Goal: Check status: Check status

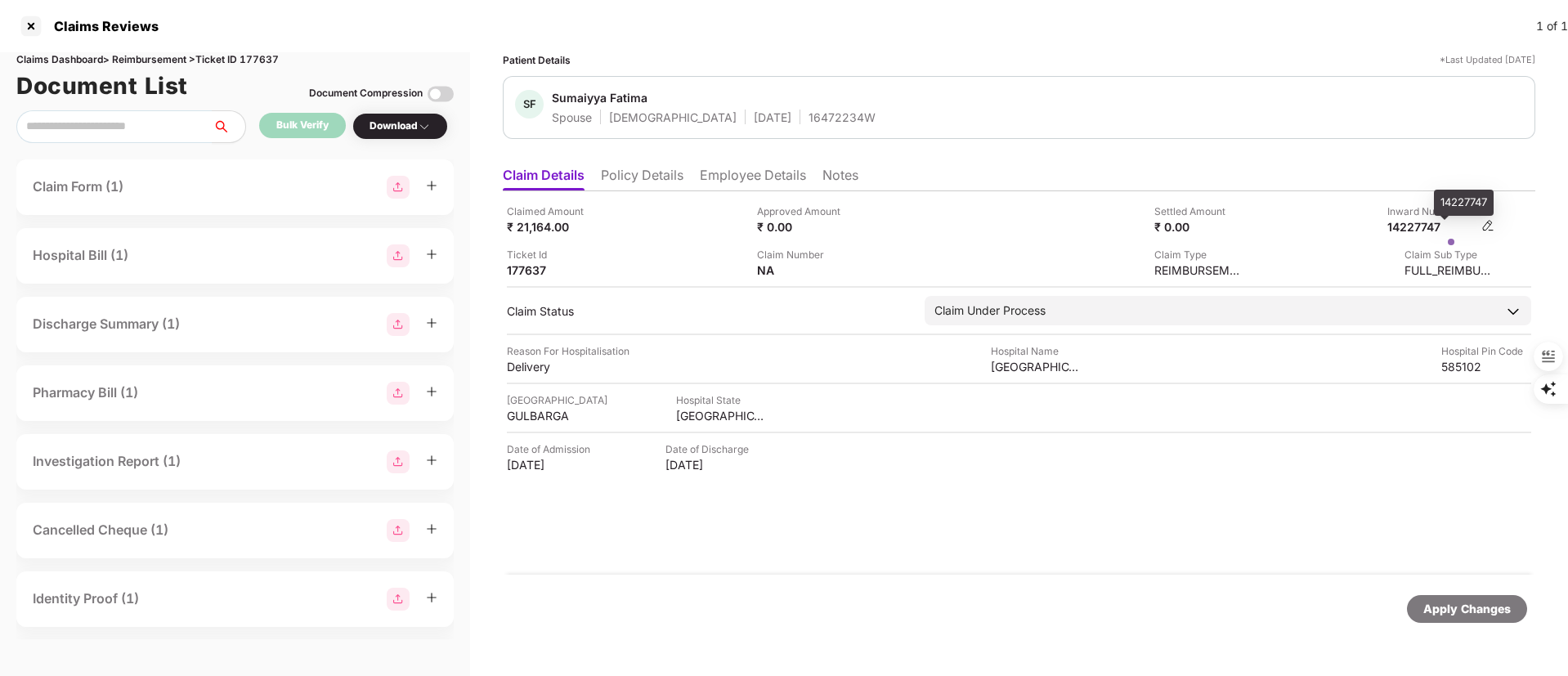
click at [1425, 223] on div "14227747" at bounding box center [1432, 227] width 90 height 15
click at [642, 168] on li "Policy Details" at bounding box center [643, 179] width 83 height 24
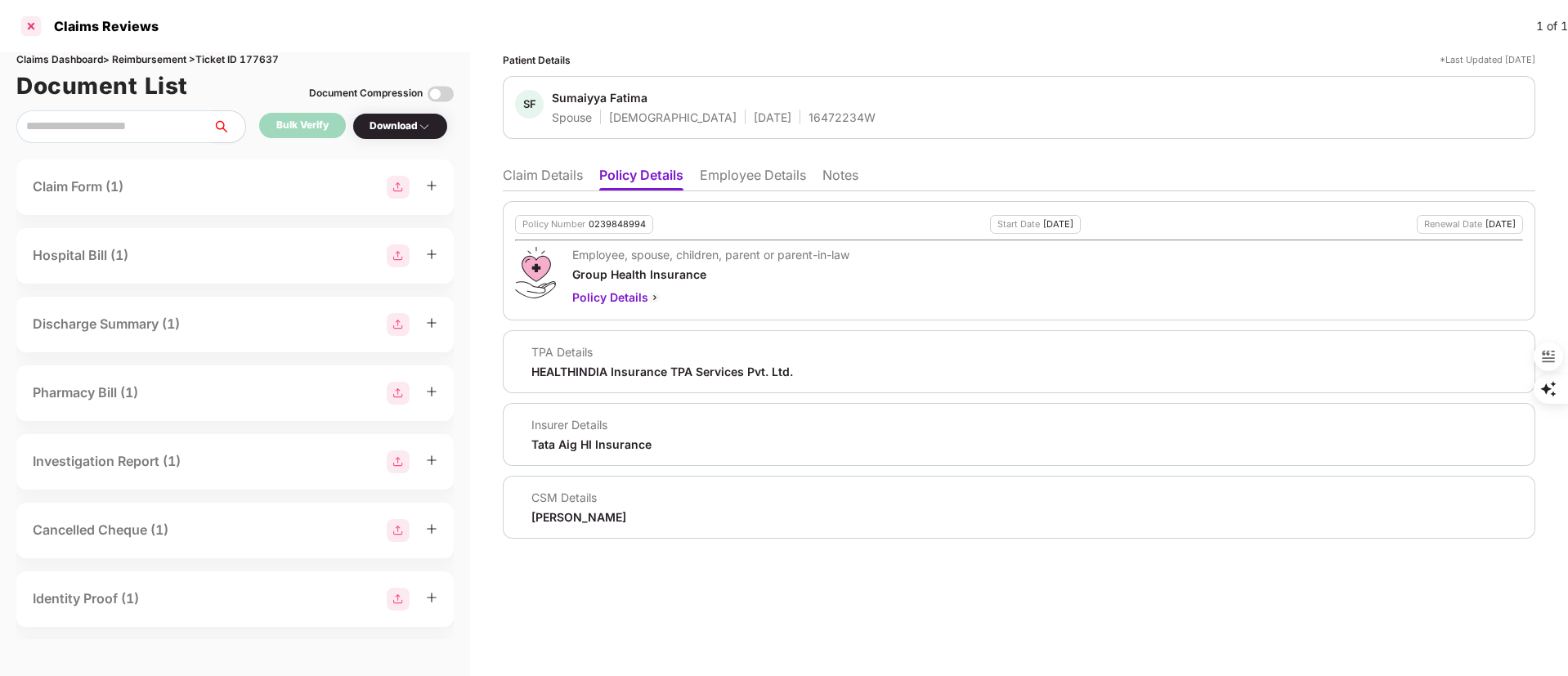
click at [23, 29] on div at bounding box center [30, 25] width 26 height 26
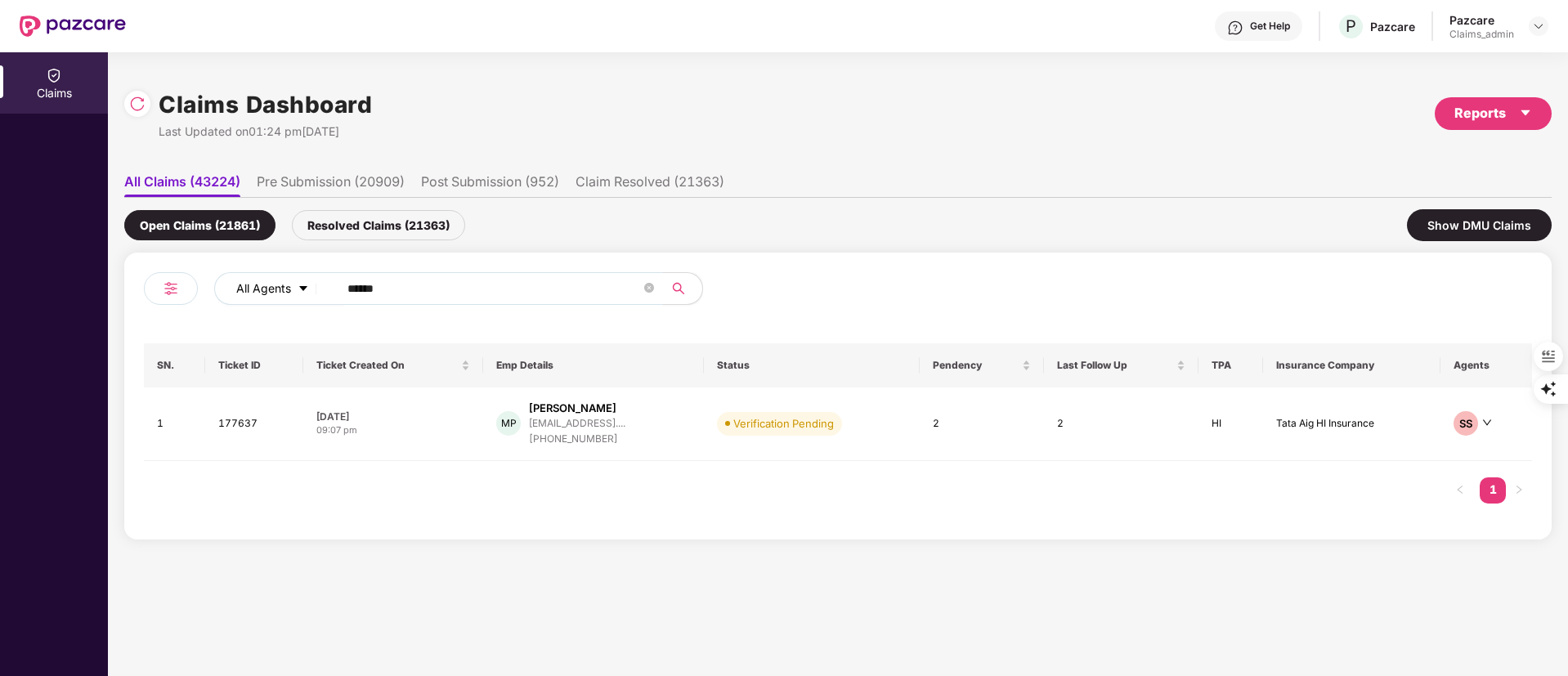
drag, startPoint x: 417, startPoint y: 298, endPoint x: 236, endPoint y: 286, distance: 181.4
click at [240, 291] on div "All Agents ******" at bounding box center [630, 289] width 833 height 33
paste input "*"
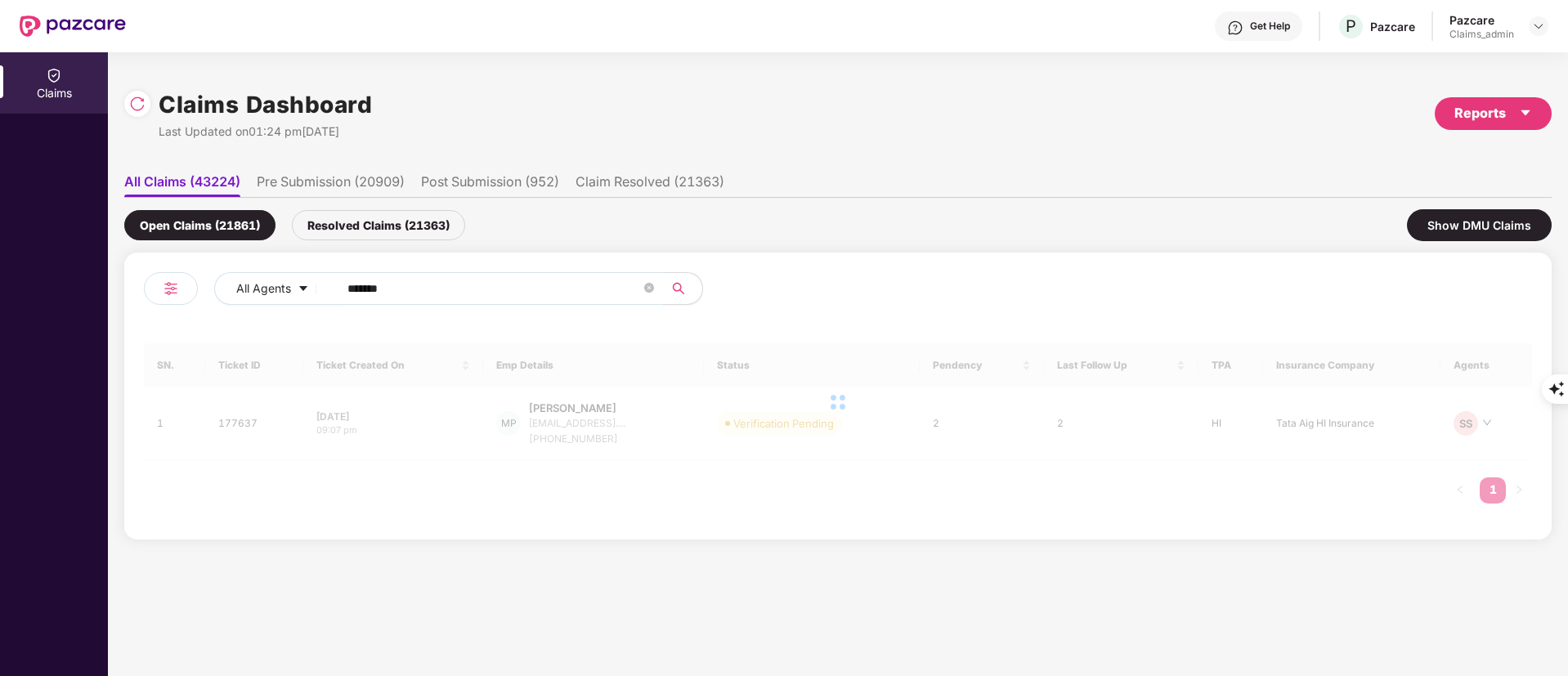
click at [353, 283] on input "*******" at bounding box center [494, 289] width 293 height 25
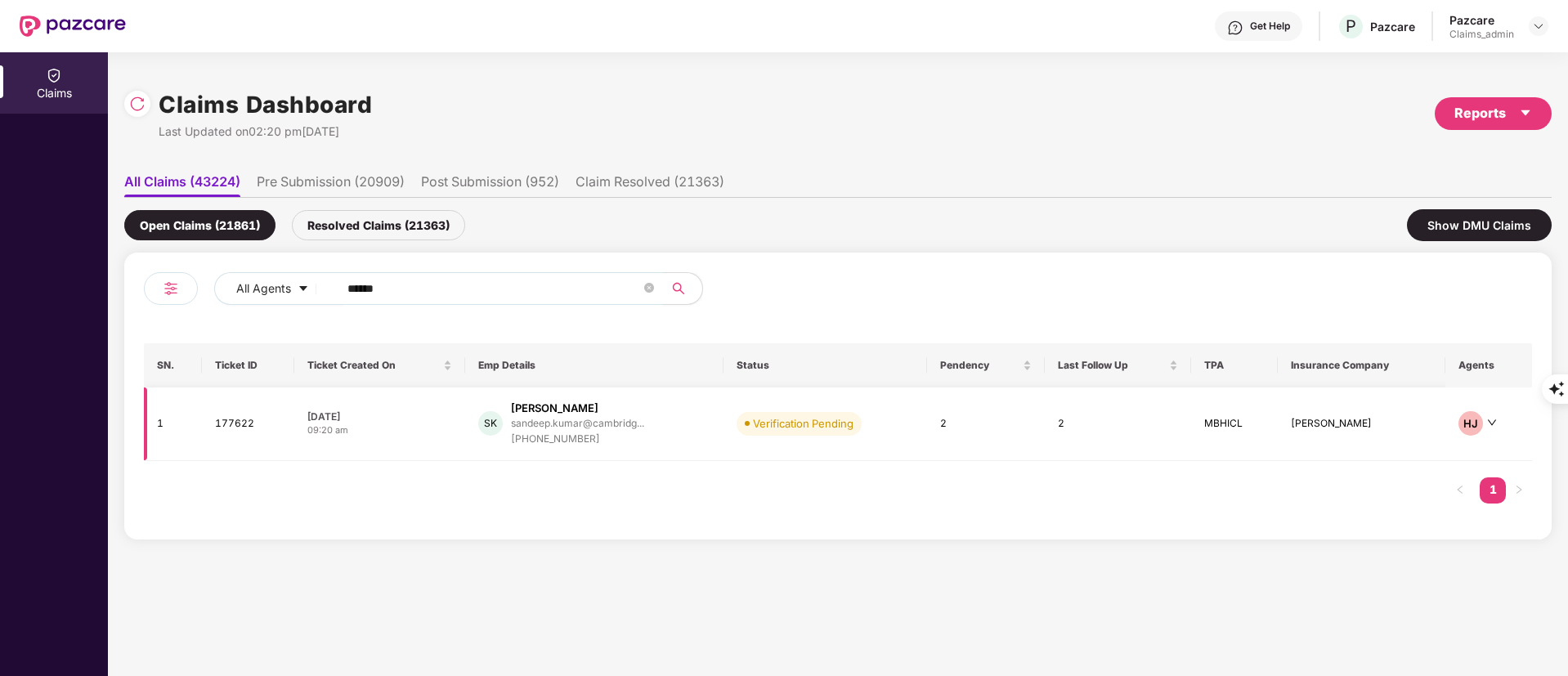
type input "******"
click at [584, 430] on div "sandeep.kumar@cambridg..." at bounding box center [578, 424] width 134 height 15
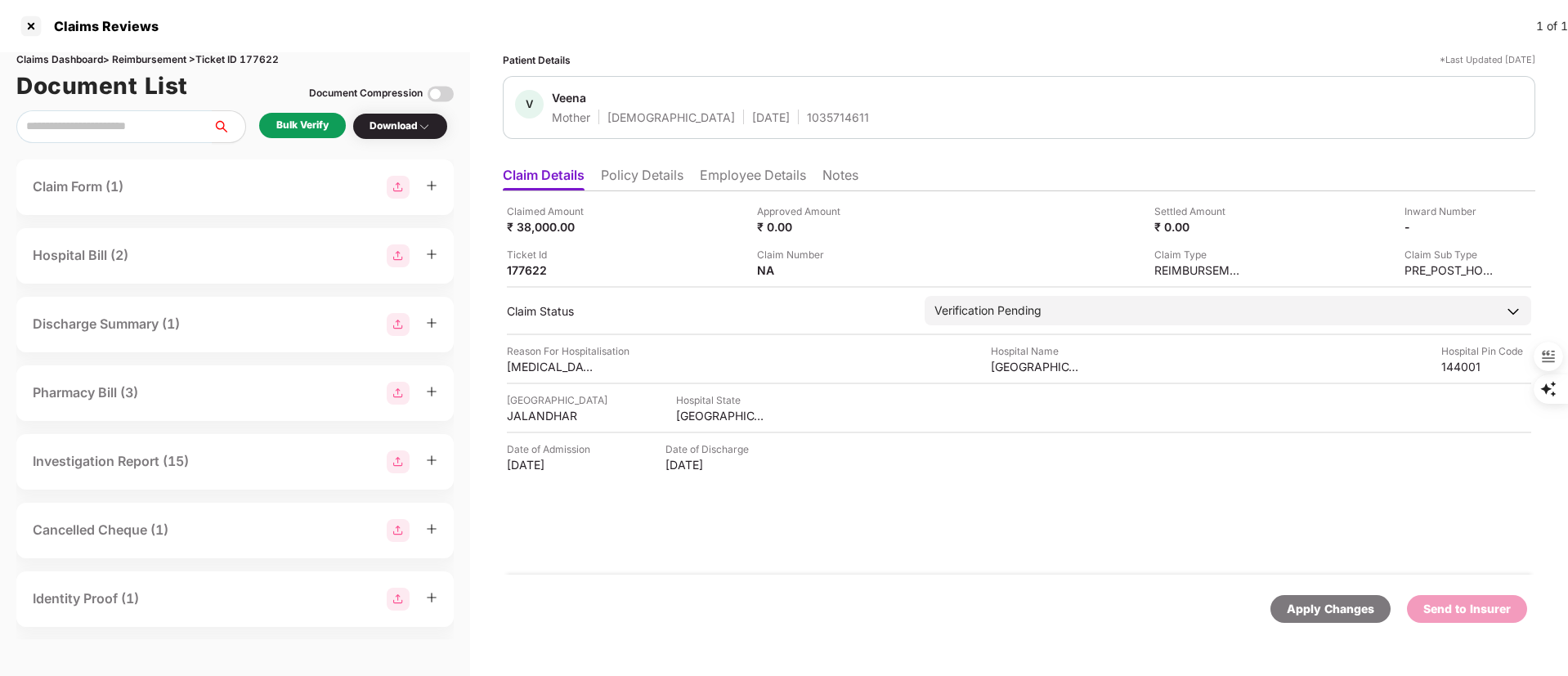
click at [395, 119] on div "Download" at bounding box center [400, 126] width 62 height 15
click at [734, 178] on li "Employee Details" at bounding box center [753, 179] width 107 height 24
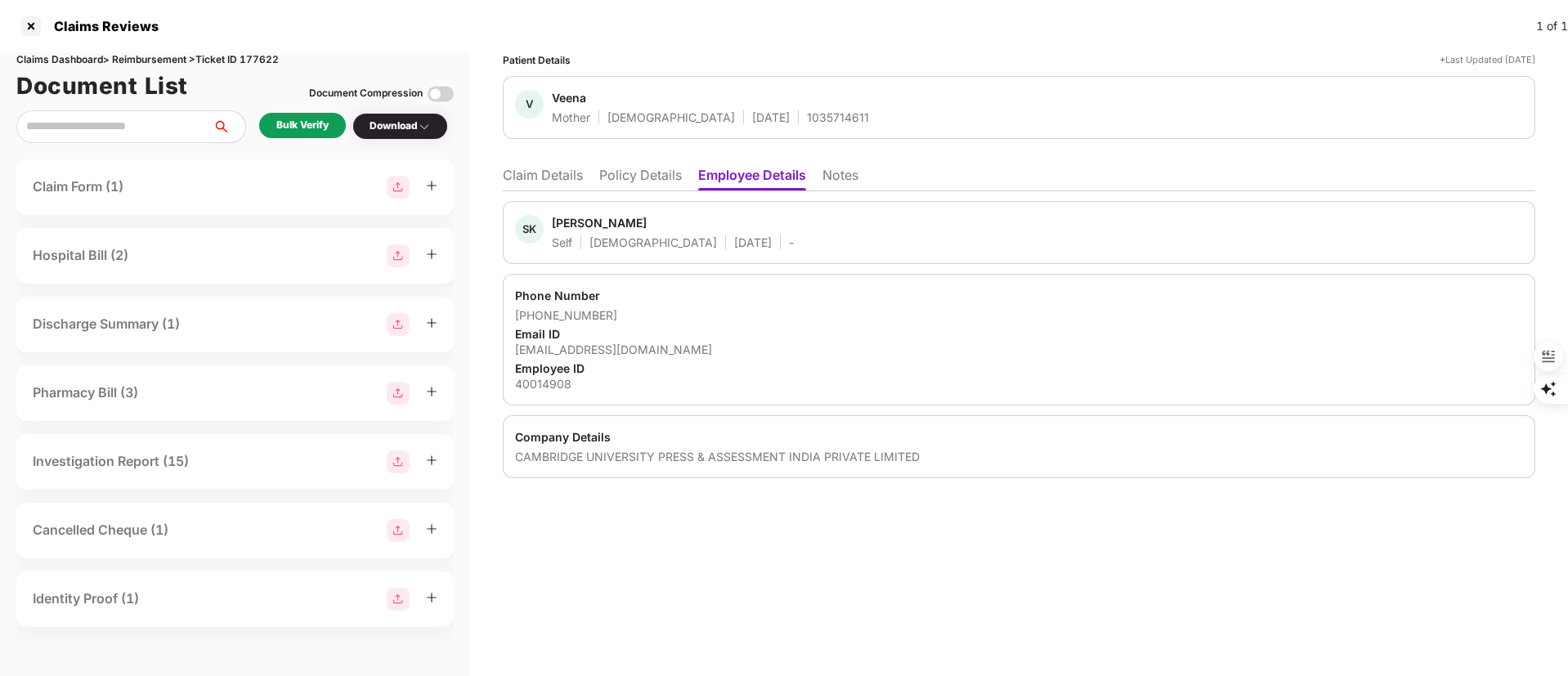
click at [642, 179] on li "Policy Details" at bounding box center [641, 179] width 83 height 24
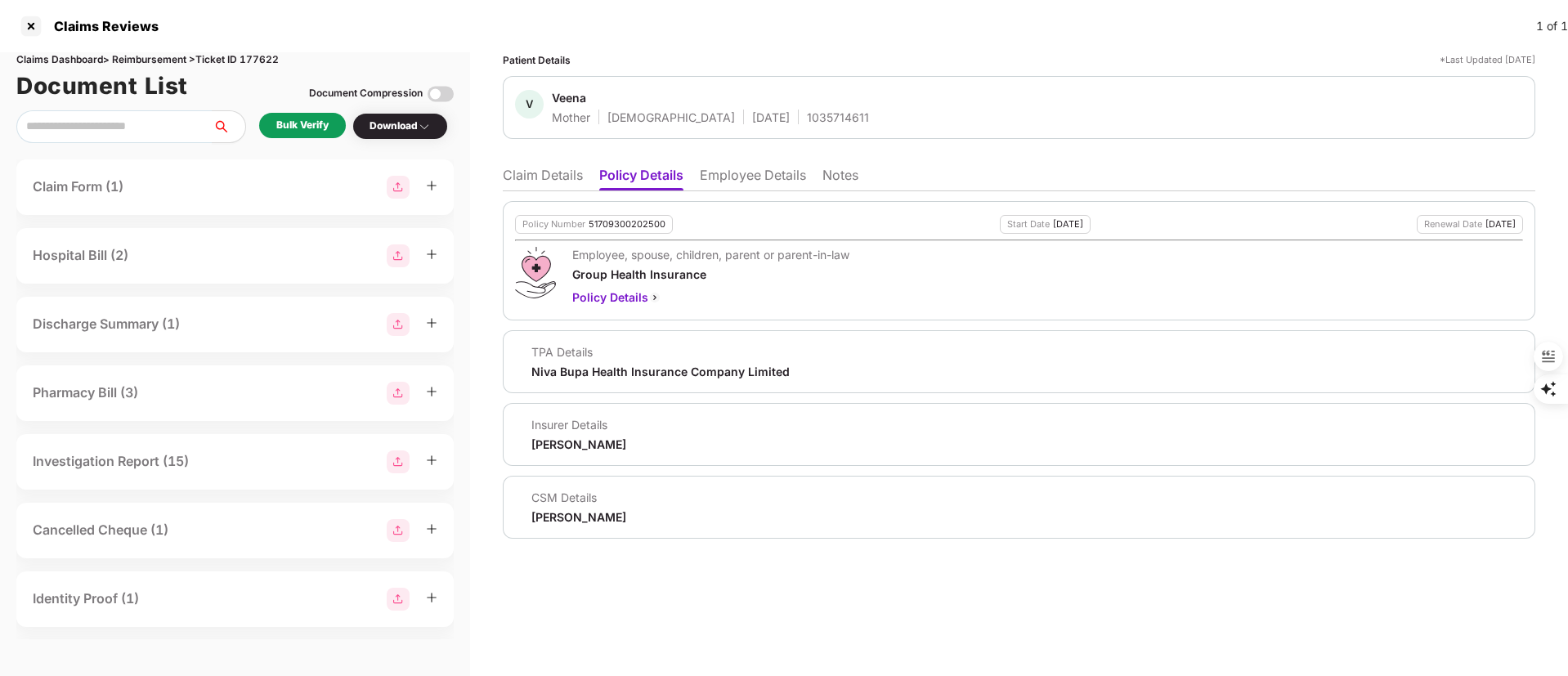
click at [290, 127] on div "Bulk Verify" at bounding box center [303, 125] width 52 height 15
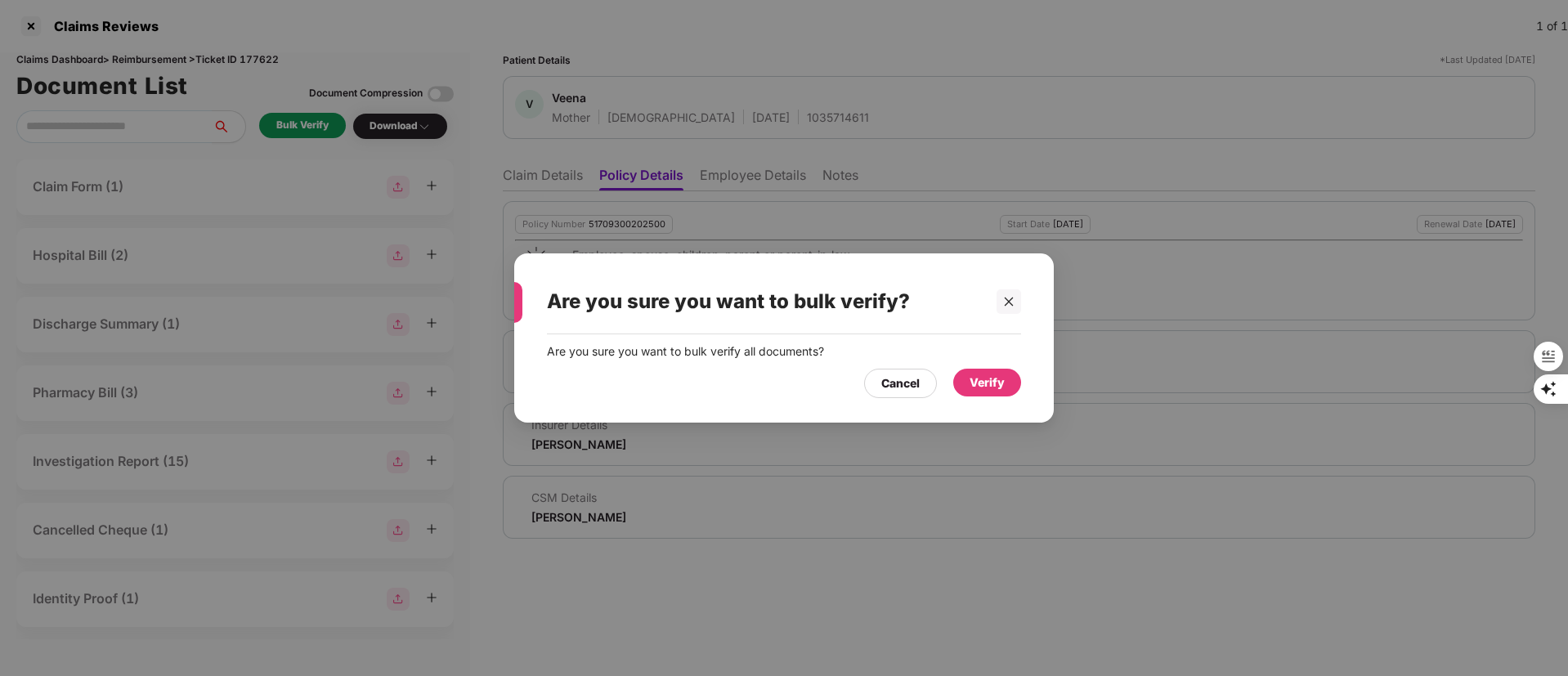
click at [984, 387] on div "Verify" at bounding box center [988, 382] width 36 height 18
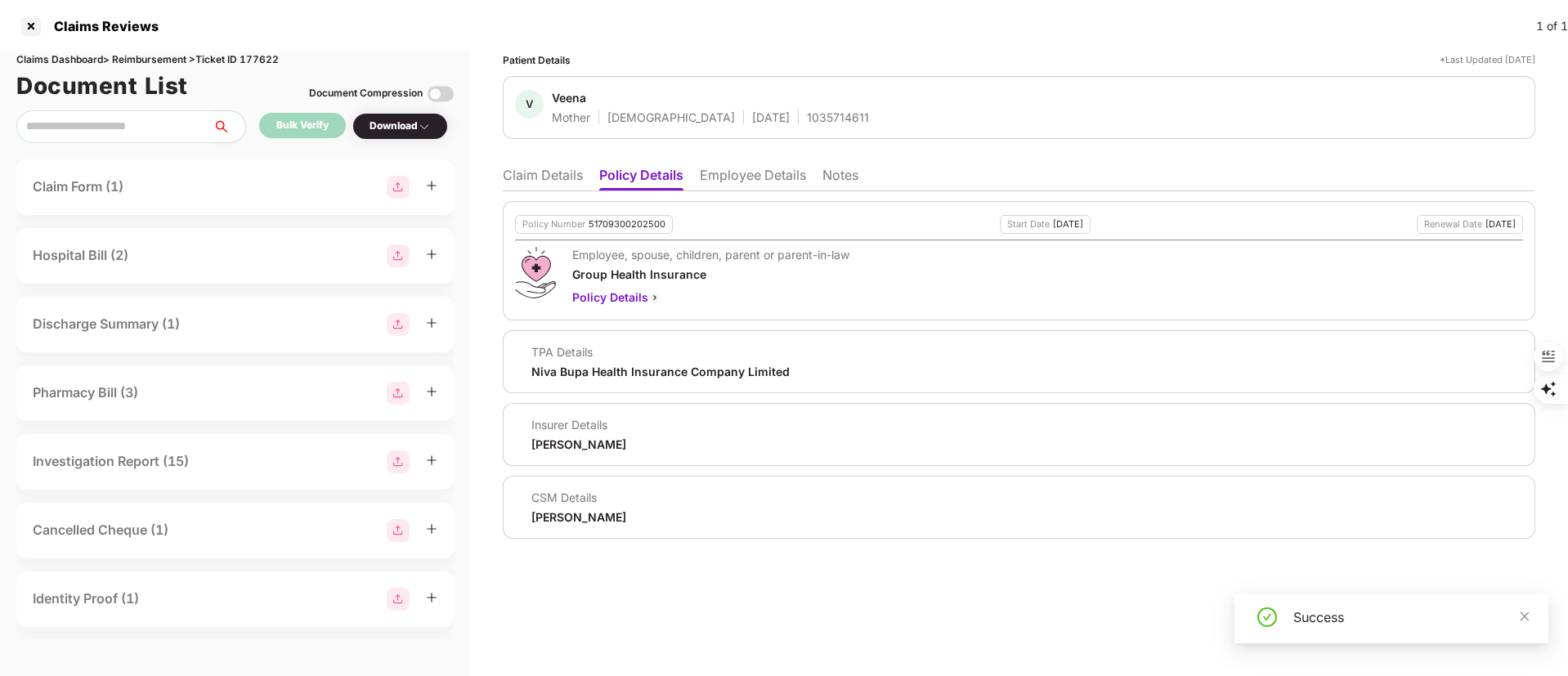
click at [525, 170] on li "Claim Details" at bounding box center [543, 179] width 80 height 24
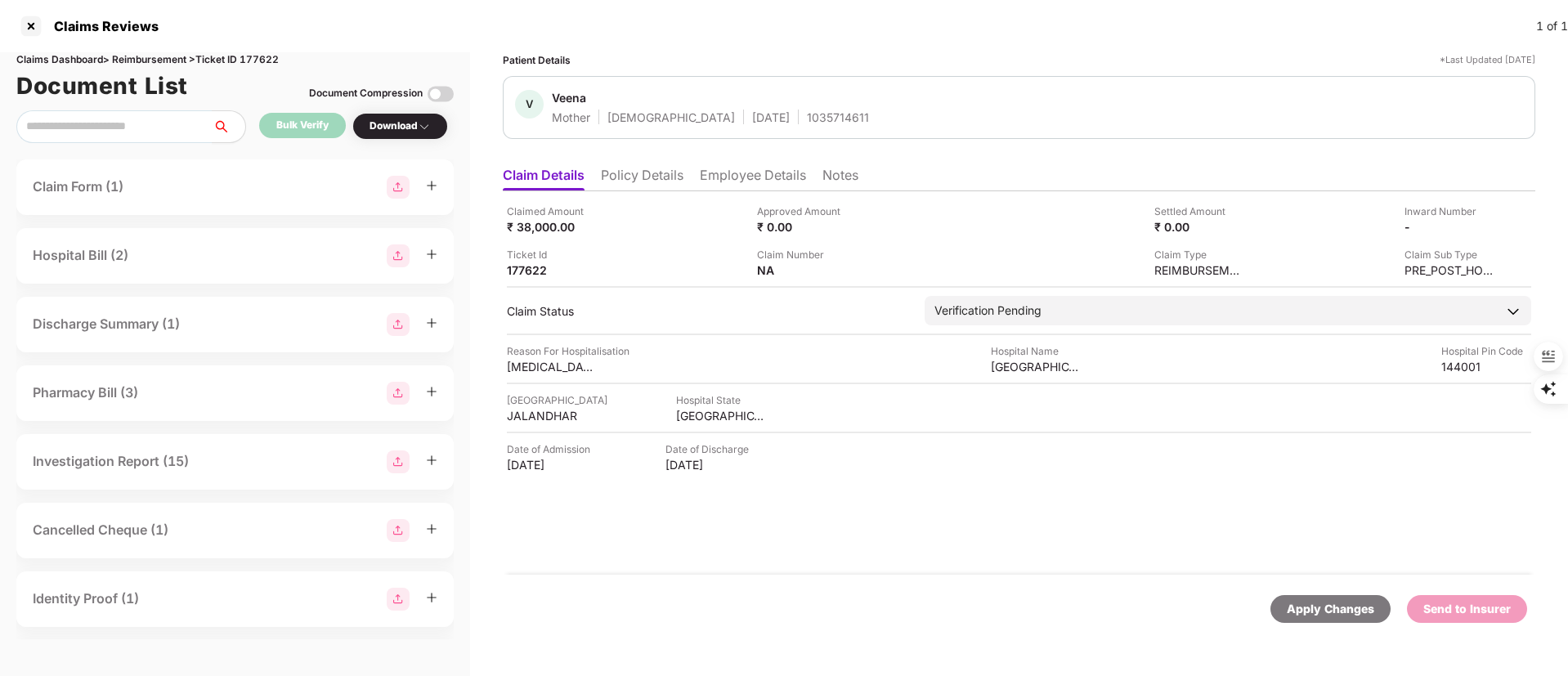
click at [658, 178] on li "Policy Details" at bounding box center [643, 179] width 83 height 24
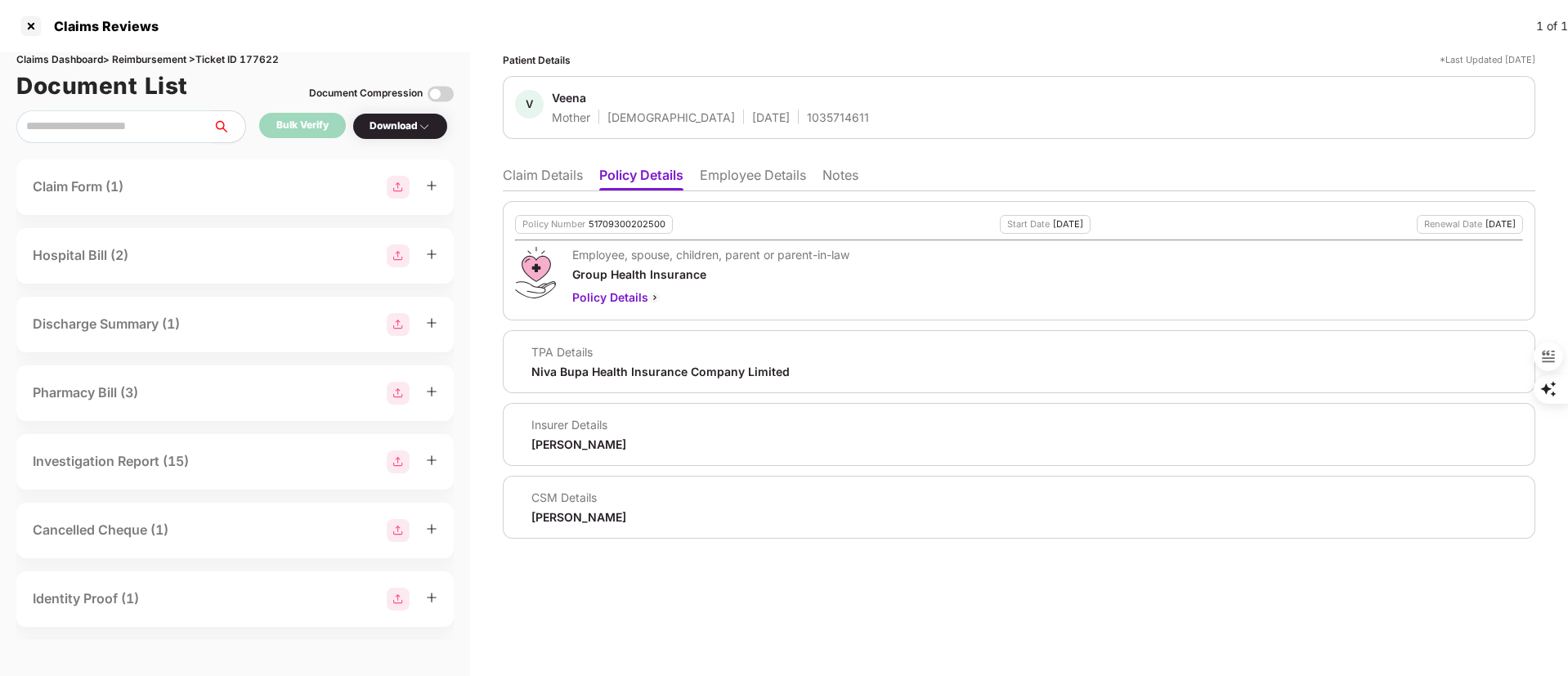
click at [627, 227] on div "51709300202500" at bounding box center [627, 224] width 77 height 11
copy div "51709300202500"
click at [807, 118] on div "1035714611" at bounding box center [837, 118] width 62 height 15
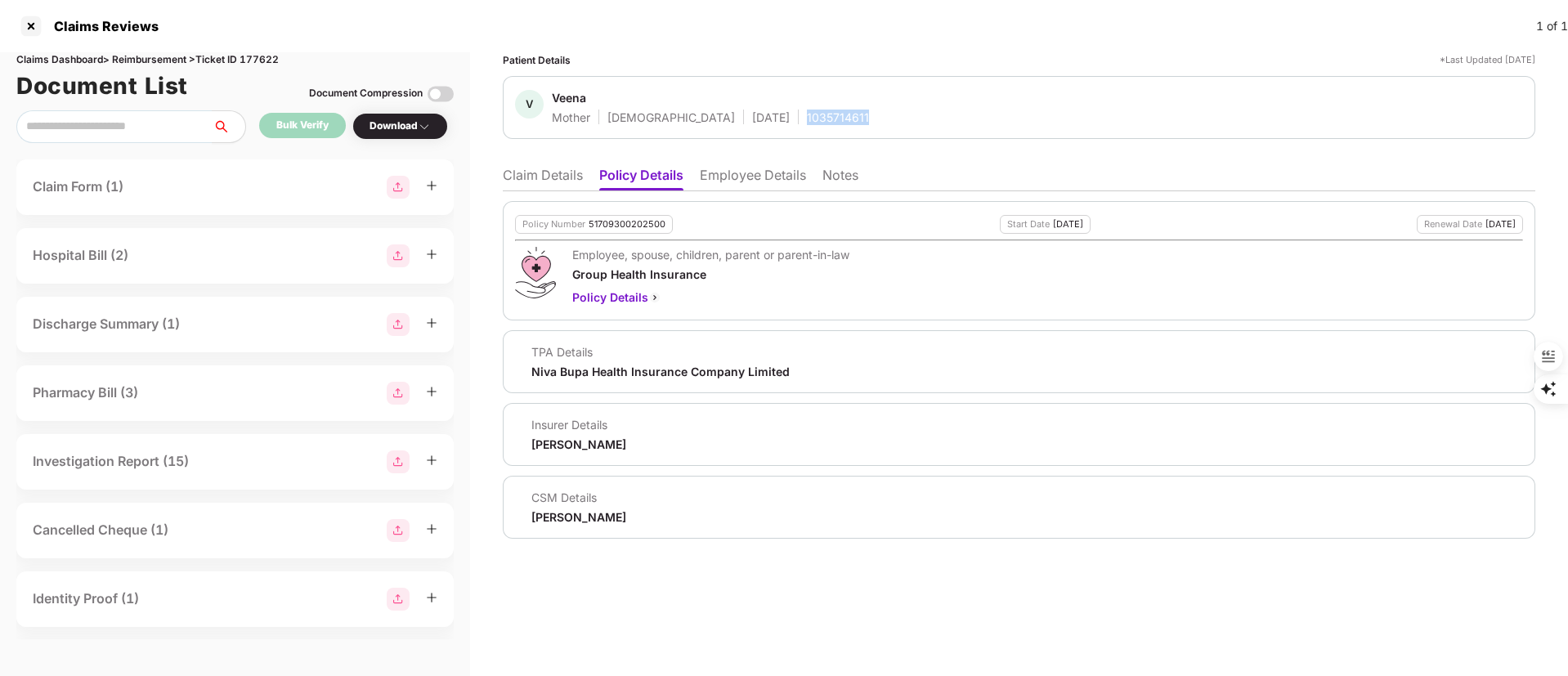
copy div "1035714611"
click at [759, 181] on li "Employee Details" at bounding box center [753, 179] width 107 height 24
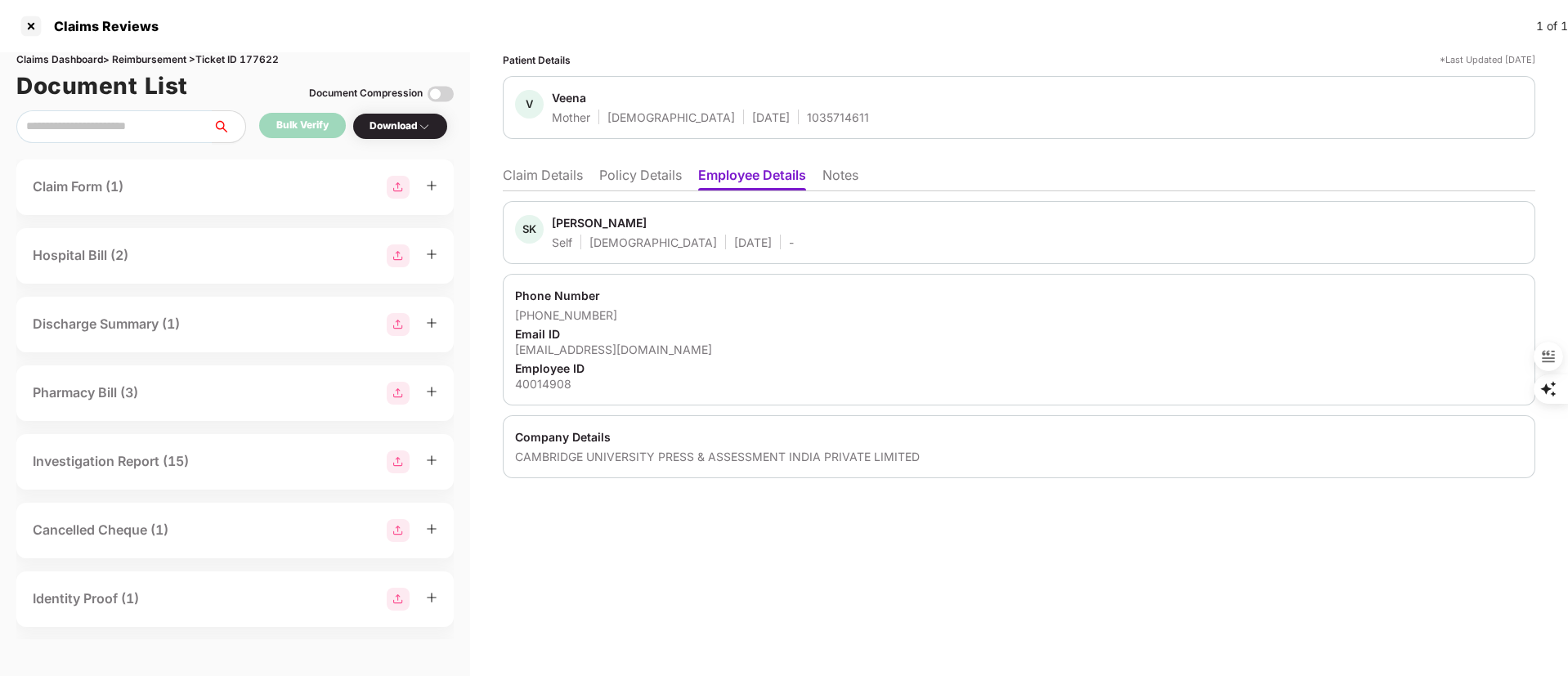
click at [630, 345] on div "sandeep.kumar@cambridge.org" at bounding box center [1019, 349] width 1008 height 15
copy div "sandeep.kumar@cambridge.org"
drag, startPoint x: 622, startPoint y: 318, endPoint x: 537, endPoint y: 308, distance: 85.6
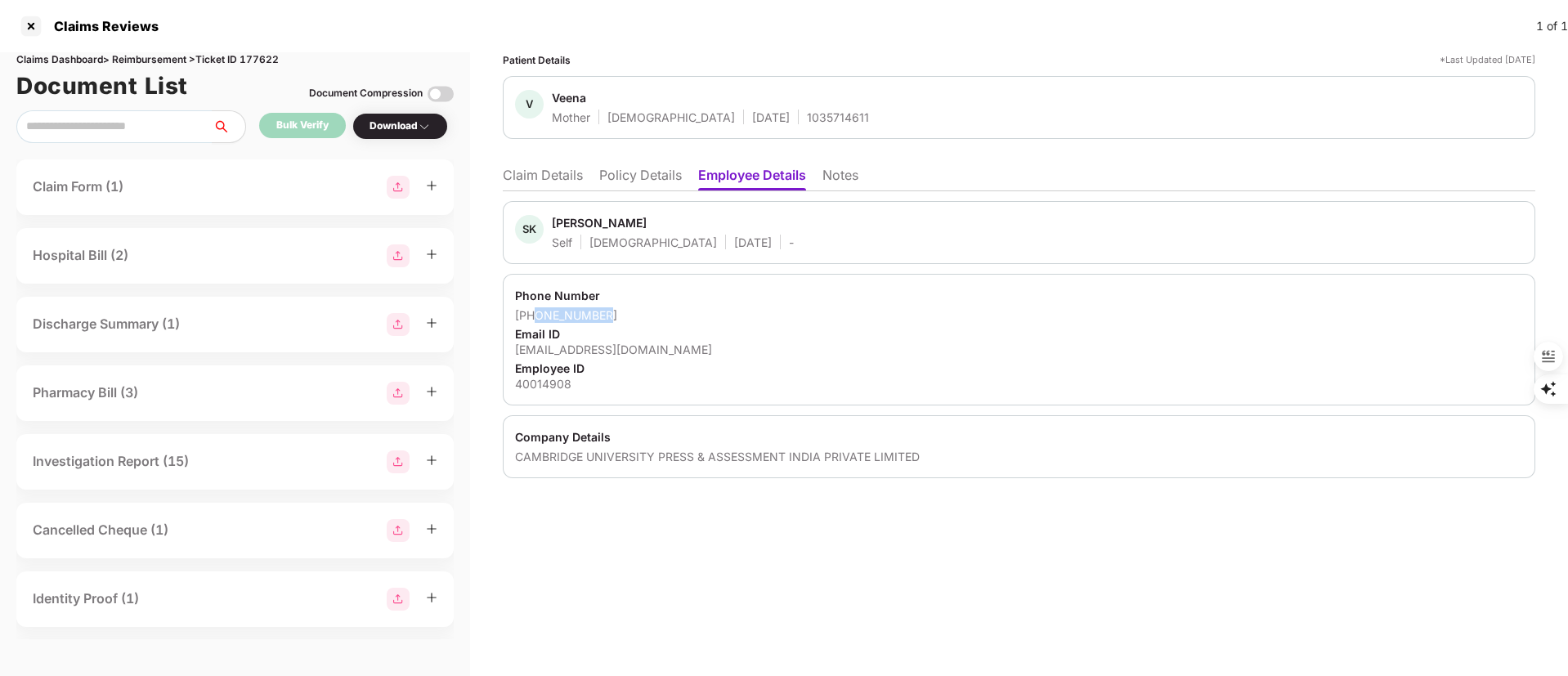
click at [537, 308] on div "+919780131003" at bounding box center [1019, 315] width 1008 height 15
copy div "9780131003"
click at [554, 177] on li "Claim Details" at bounding box center [543, 179] width 80 height 24
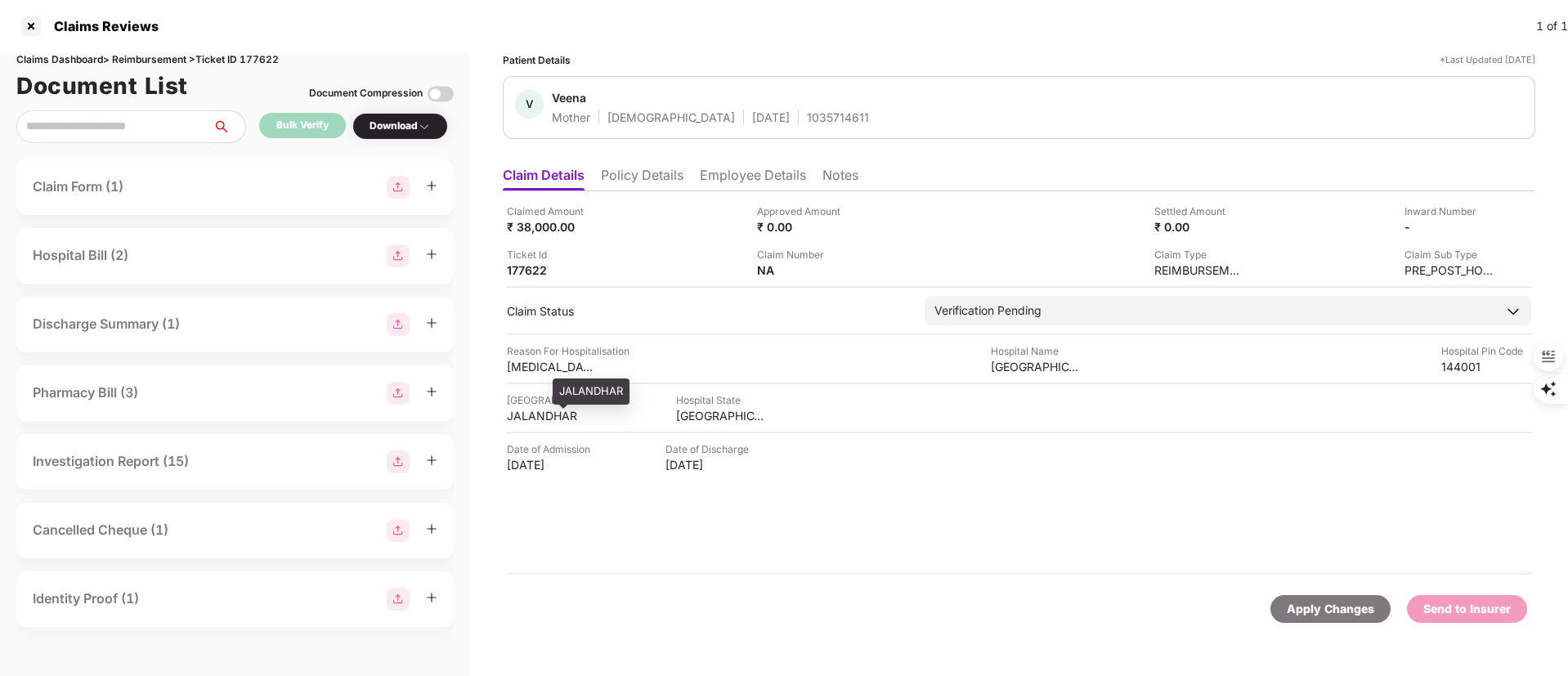
click at [557, 415] on div "JALANDHAR" at bounding box center [551, 415] width 90 height 15
click at [556, 415] on div "JALANDHAR" at bounding box center [551, 415] width 90 height 15
copy div "JALANDHAR"
click at [1060, 375] on div "Claimed Amount ₹ 38,000.00 Approved Amount ₹ 0.00 Settled Amount ₹ 0.00 Inward …" at bounding box center [1019, 382] width 1033 height 383
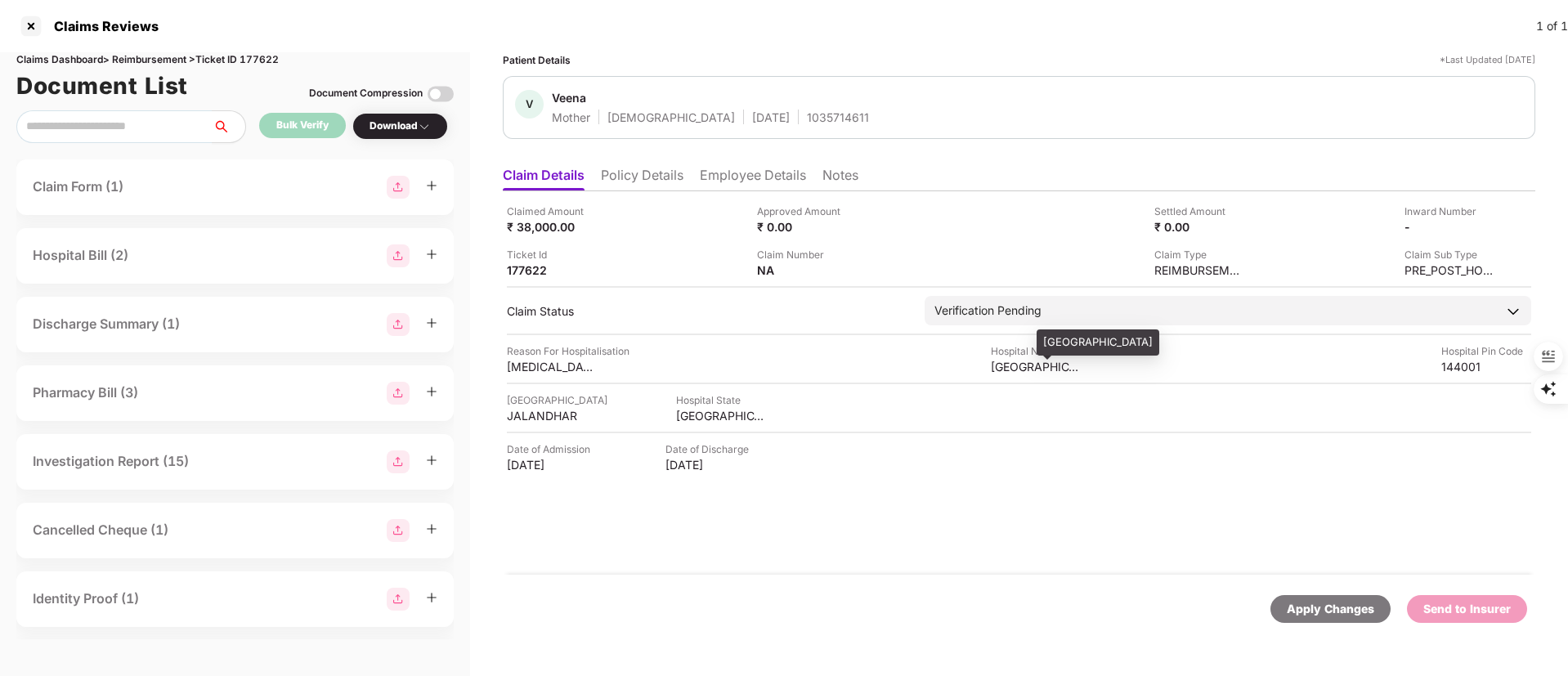
drag, startPoint x: 1061, startPoint y: 374, endPoint x: 1053, endPoint y: 370, distance: 8.9
click at [1053, 370] on div "Pawan Hospital" at bounding box center [1036, 366] width 90 height 15
copy div "Pawan Hospital"
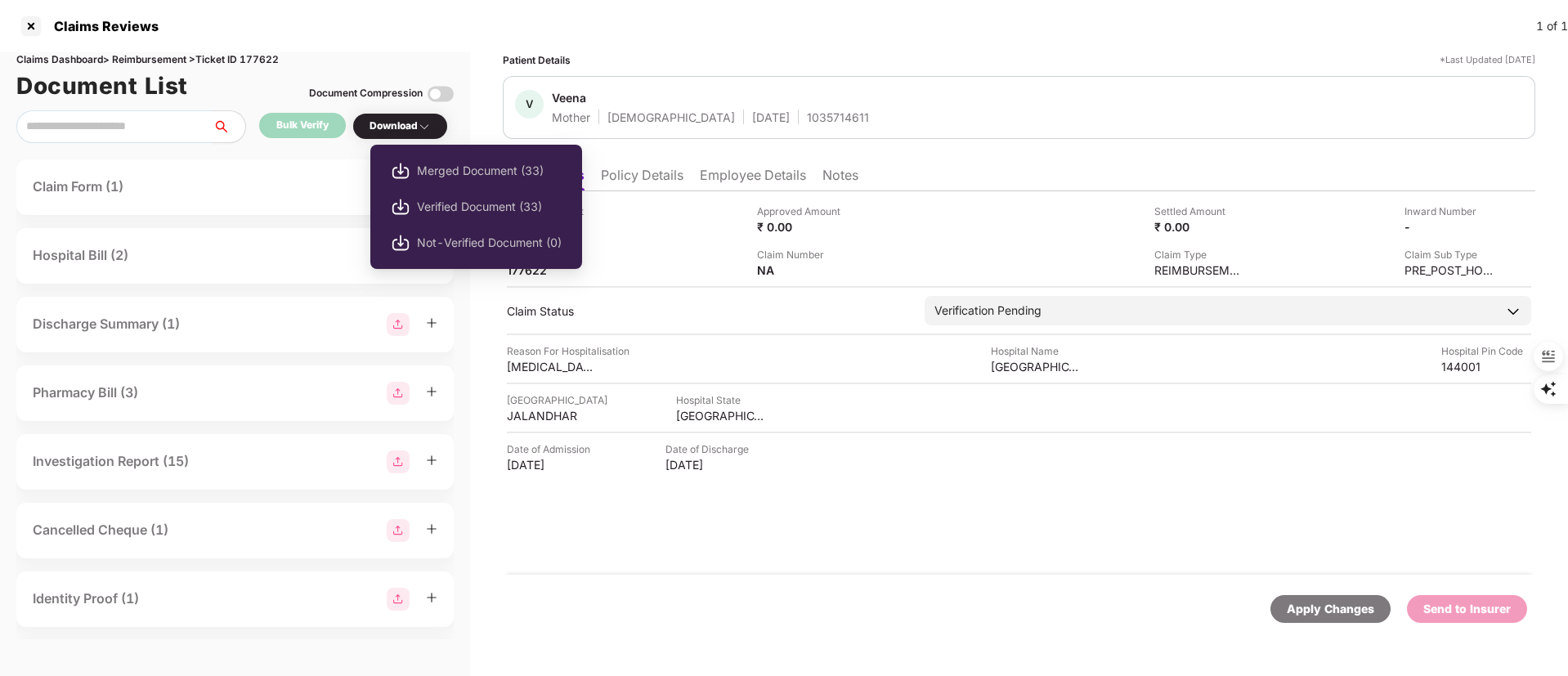
click at [403, 132] on div "Download" at bounding box center [400, 126] width 62 height 15
click at [448, 196] on li "Verified Document (33)" at bounding box center [476, 206] width 211 height 36
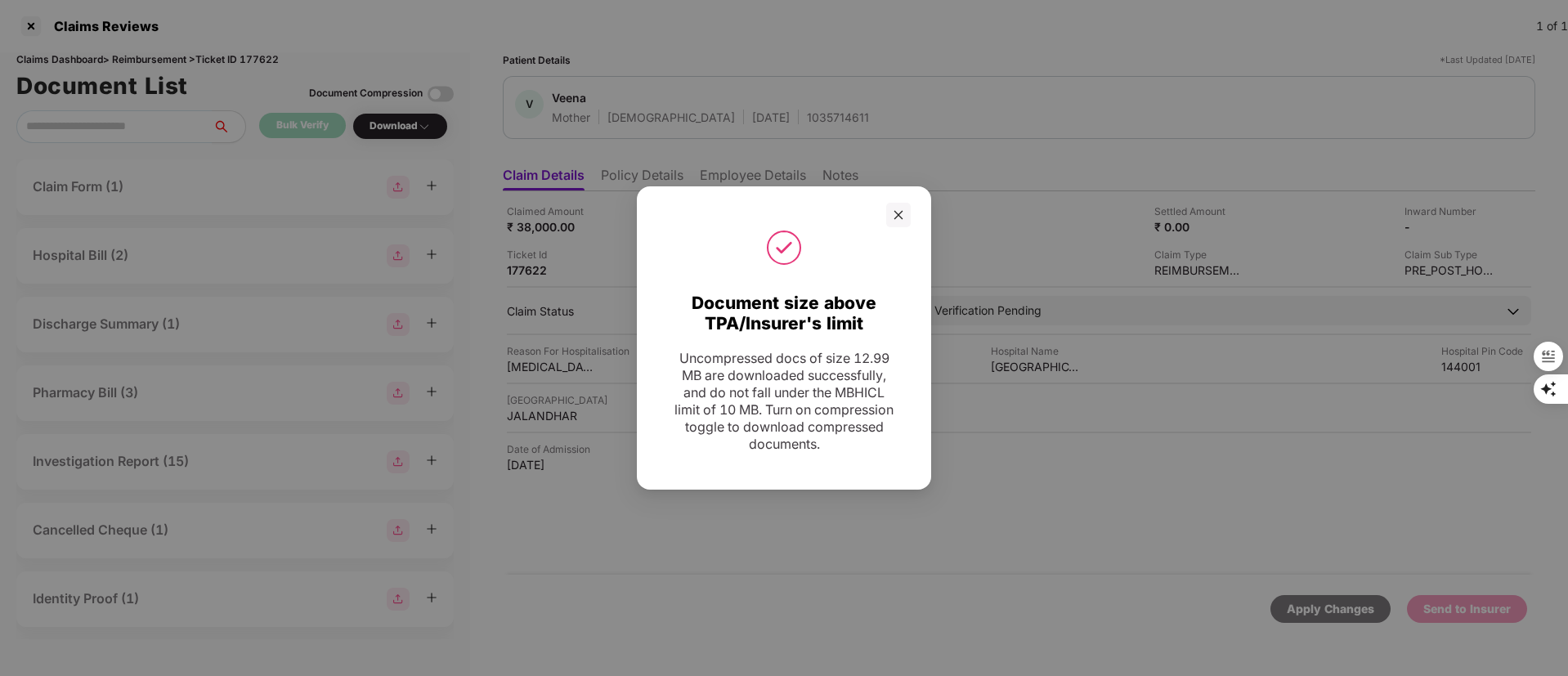
click at [896, 228] on div at bounding box center [784, 248] width 254 height 41
click at [896, 201] on div "Document size above TPA/Insurer's limit Uncompressed docs of size 12.99 MB are …" at bounding box center [784, 338] width 294 height 304
click at [899, 217] on icon "close" at bounding box center [899, 215] width 12 height 12
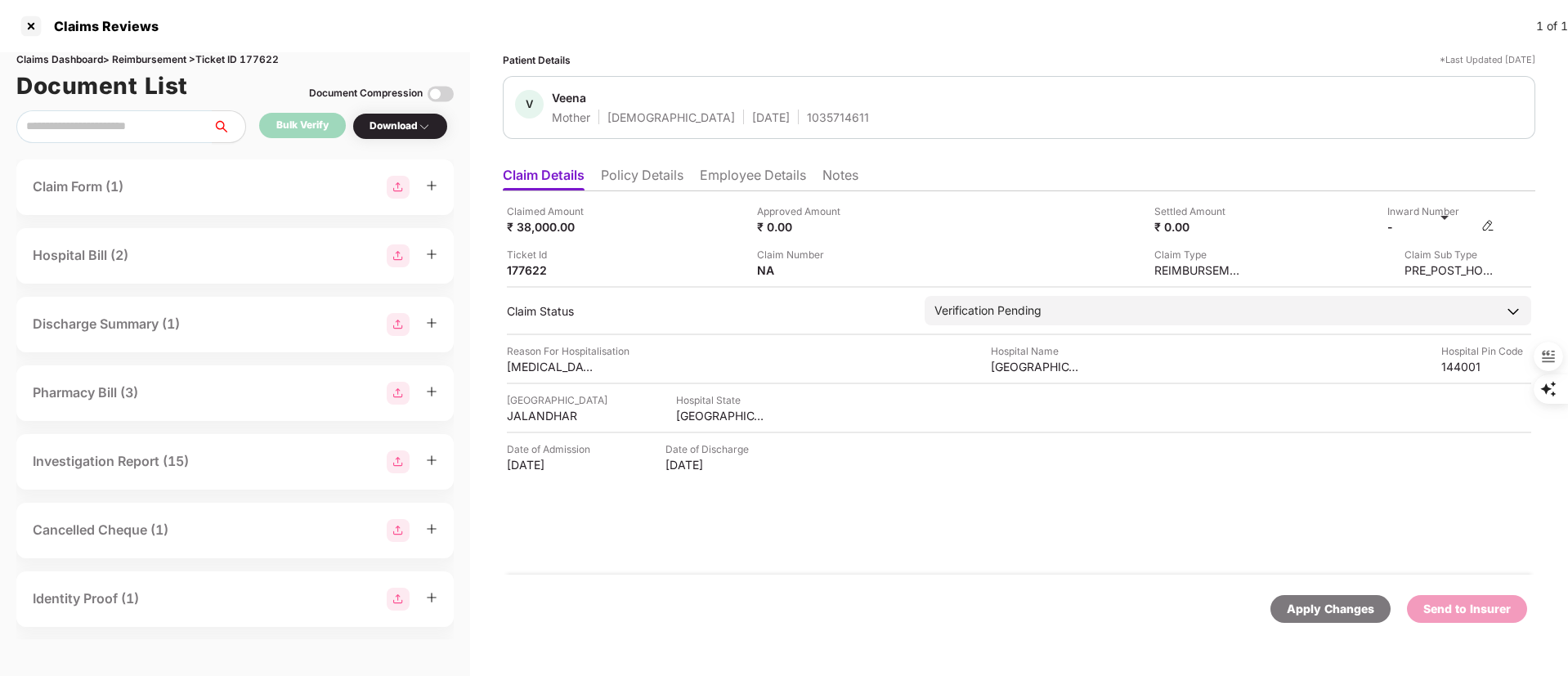
click at [1483, 224] on img at bounding box center [1488, 225] width 13 height 13
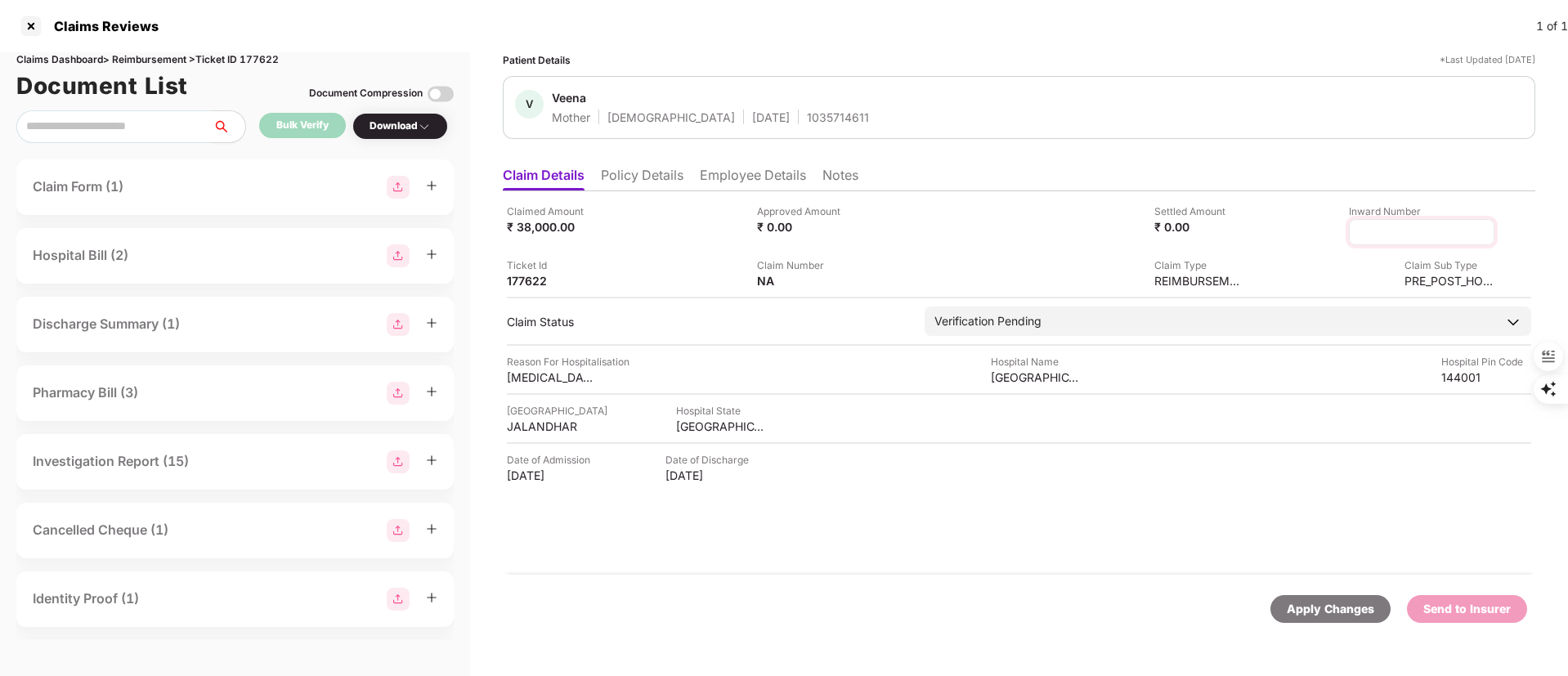
type input "**********"
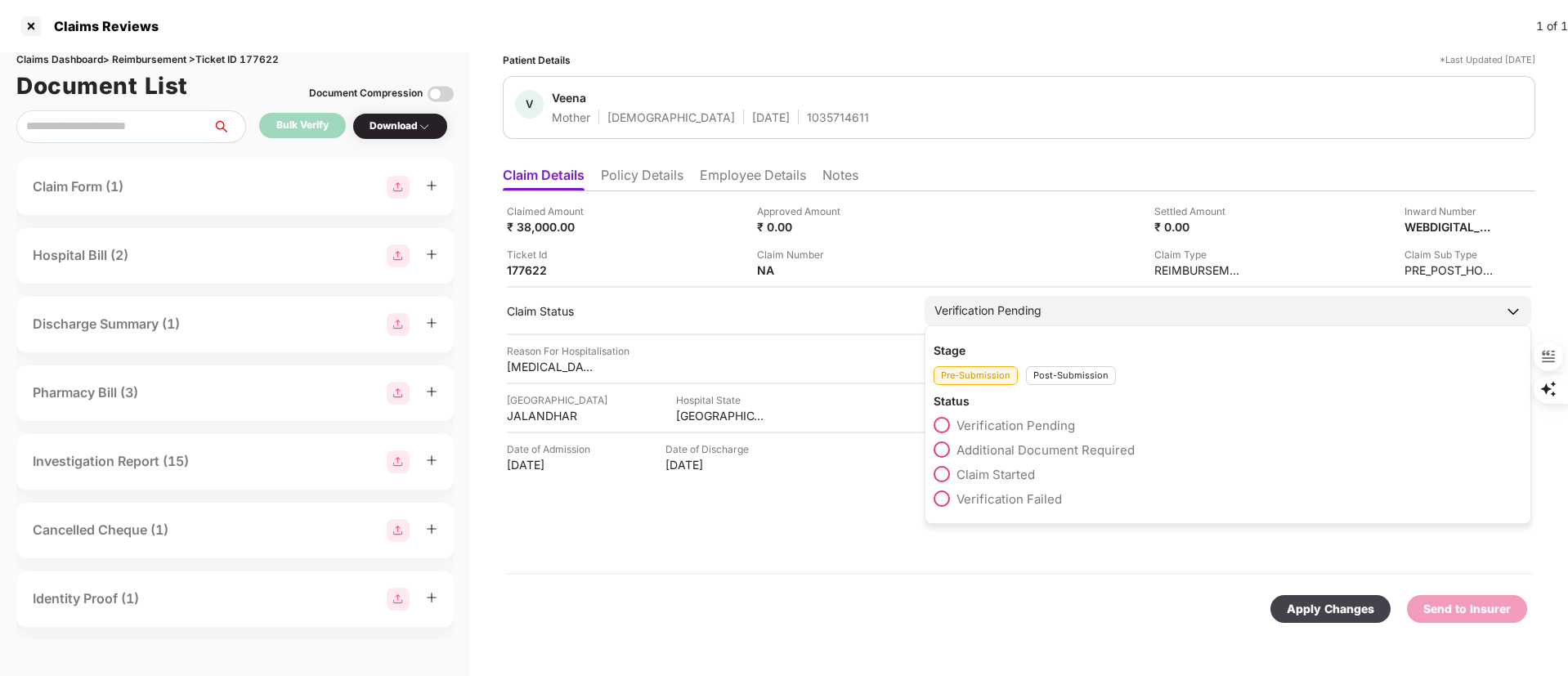
click at [1052, 384] on div "Post-Submission" at bounding box center [1071, 376] width 90 height 19
drag, startPoint x: 1017, startPoint y: 450, endPoint x: 1030, endPoint y: 453, distance: 13.3
click at [1017, 451] on span "Claim Under Process" at bounding box center [1018, 450] width 123 height 15
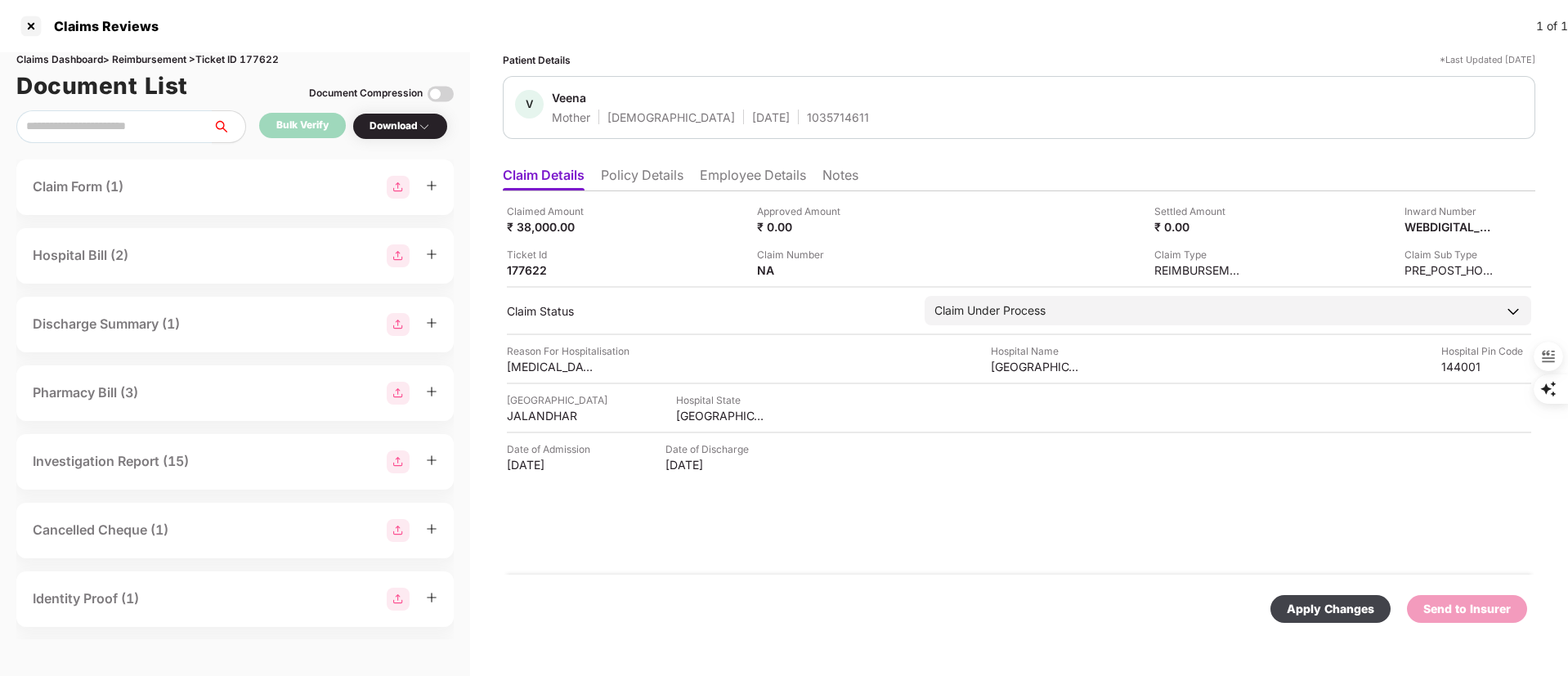
click at [1324, 613] on div "Apply Changes" at bounding box center [1330, 609] width 87 height 18
click at [172, 179] on div "Claim Form (1)" at bounding box center [235, 187] width 405 height 23
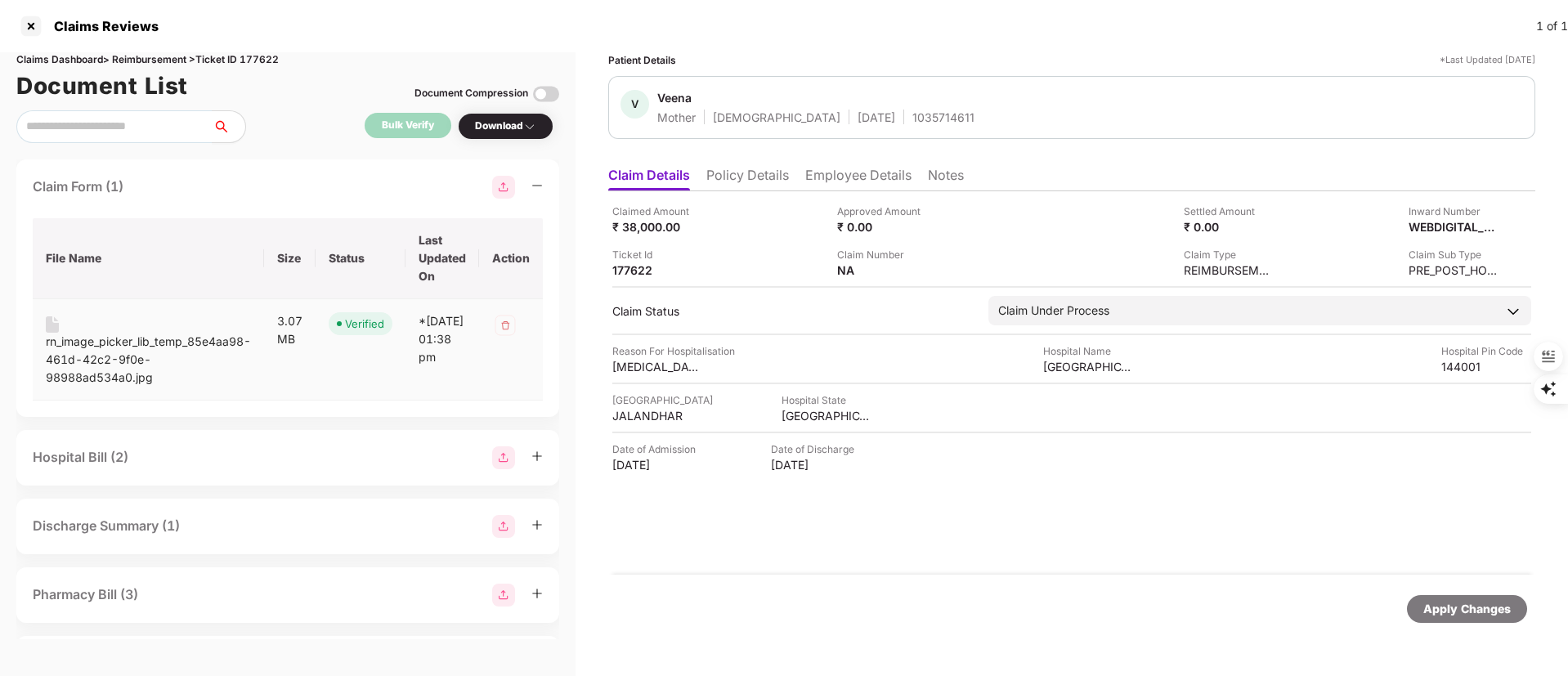
click at [187, 357] on div "rn_image_picker_lib_temp_85e4aa98-461d-42c2-9f0e-98988ad534a0.jpg" at bounding box center [148, 360] width 206 height 54
click at [834, 177] on li "Employee Details" at bounding box center [858, 179] width 107 height 24
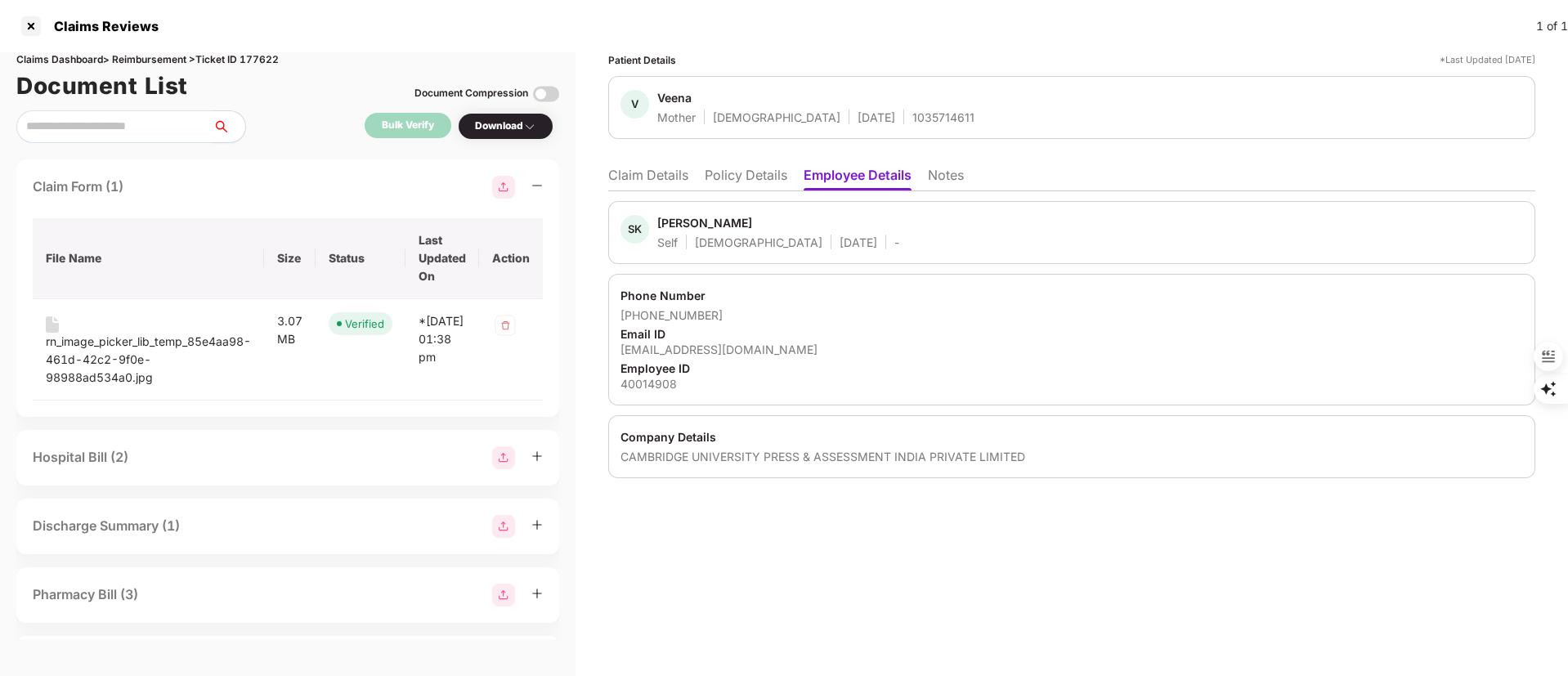
click at [637, 173] on li "Claim Details" at bounding box center [648, 179] width 80 height 24
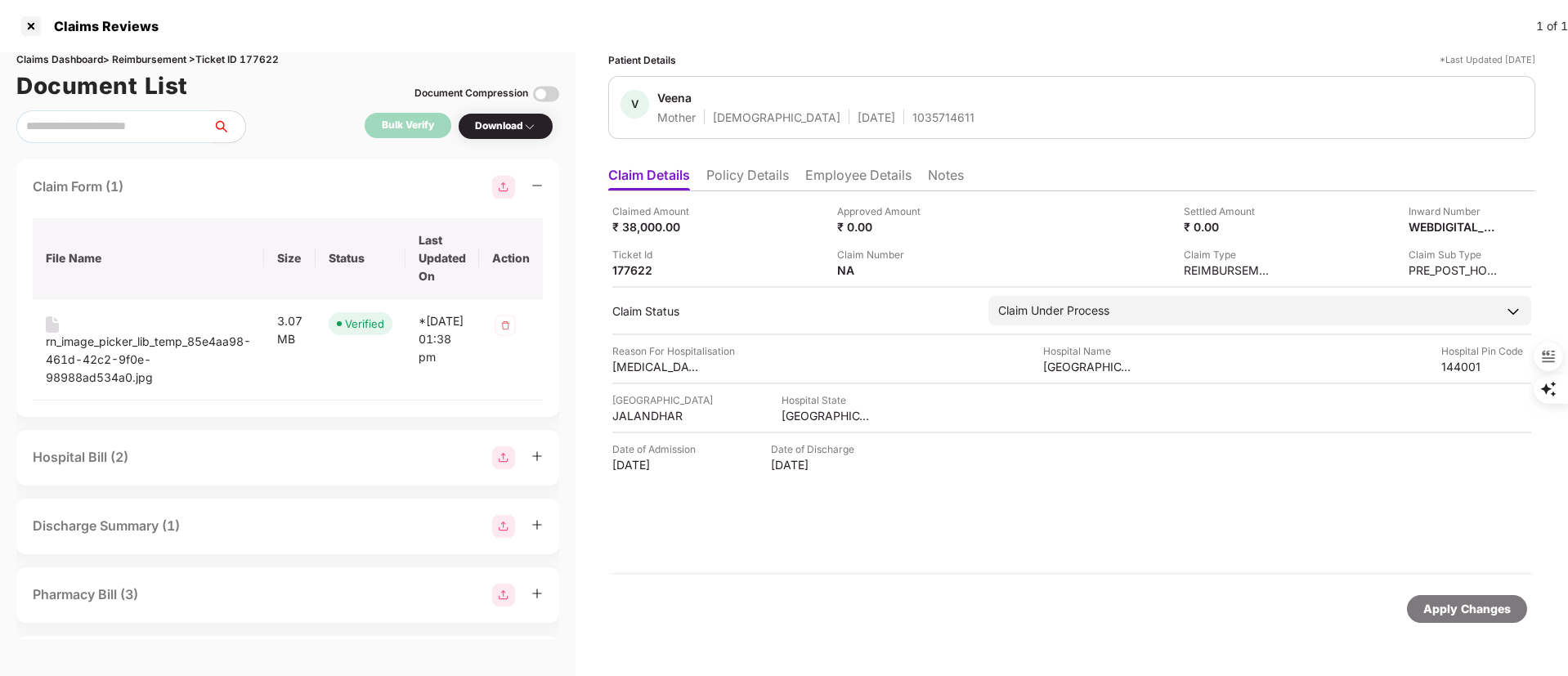
click at [835, 172] on li "Employee Details" at bounding box center [858, 179] width 107 height 24
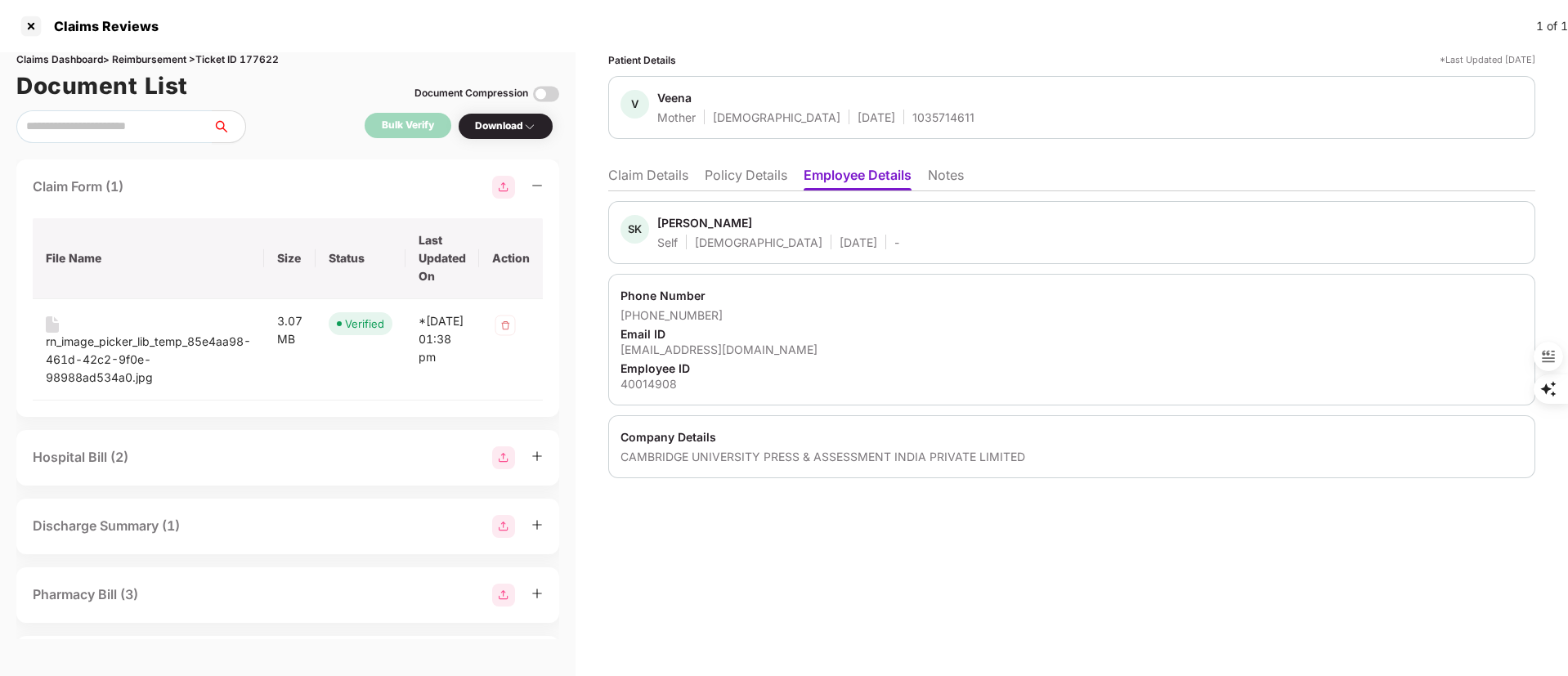
click at [682, 217] on div "Sandeep Kumar" at bounding box center [705, 223] width 95 height 15
copy div "Sandeep"
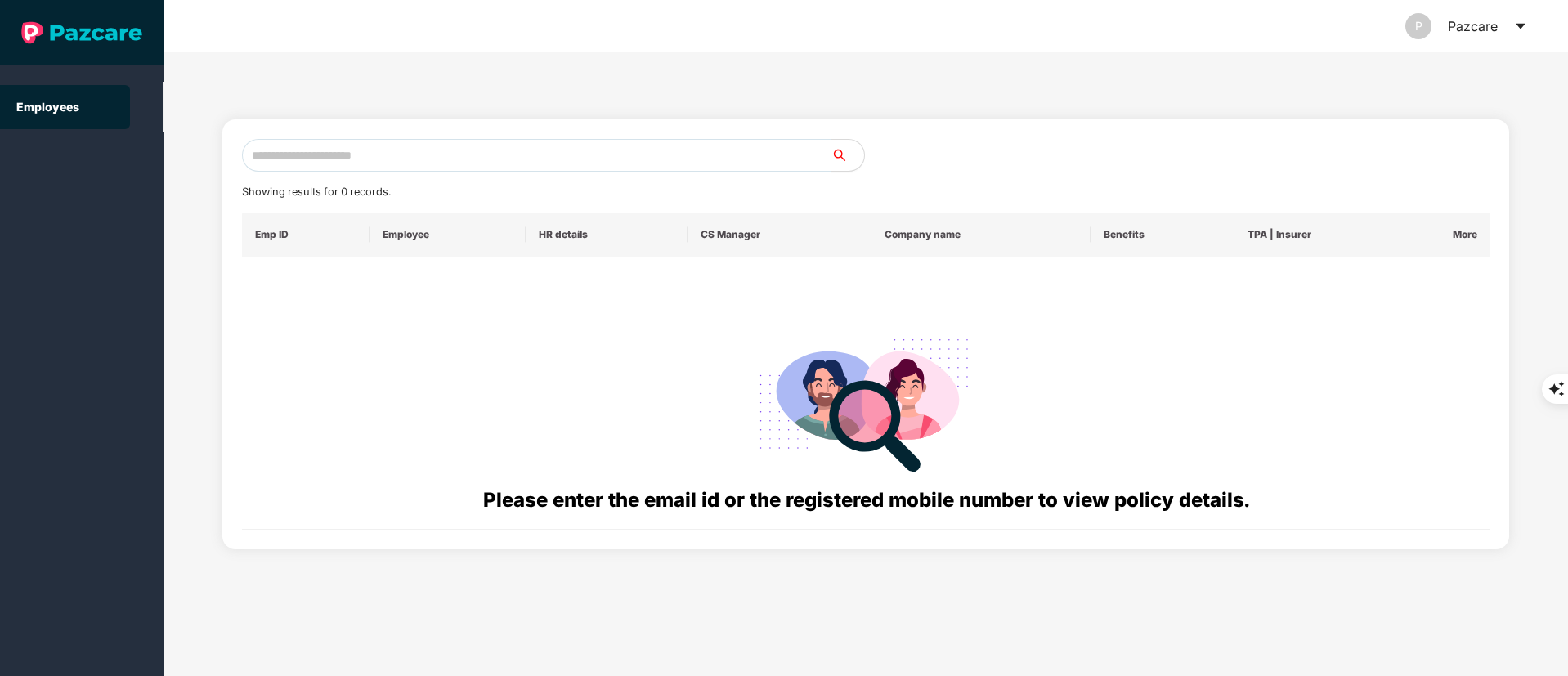
click at [321, 166] on input "text" at bounding box center [536, 155] width 589 height 33
paste input "**********"
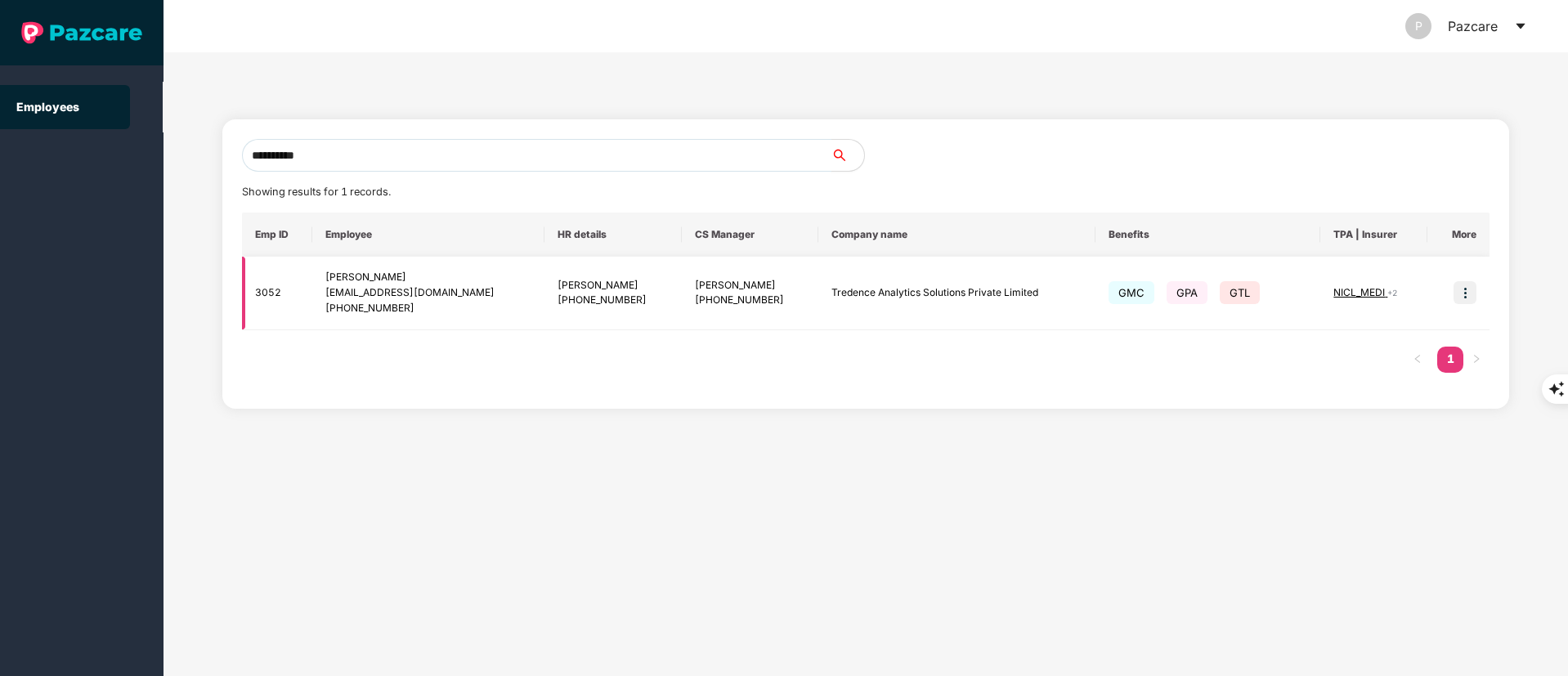
type input "**********"
click at [1480, 292] on td at bounding box center [1458, 294] width 62 height 74
click at [1470, 295] on img at bounding box center [1465, 293] width 23 height 23
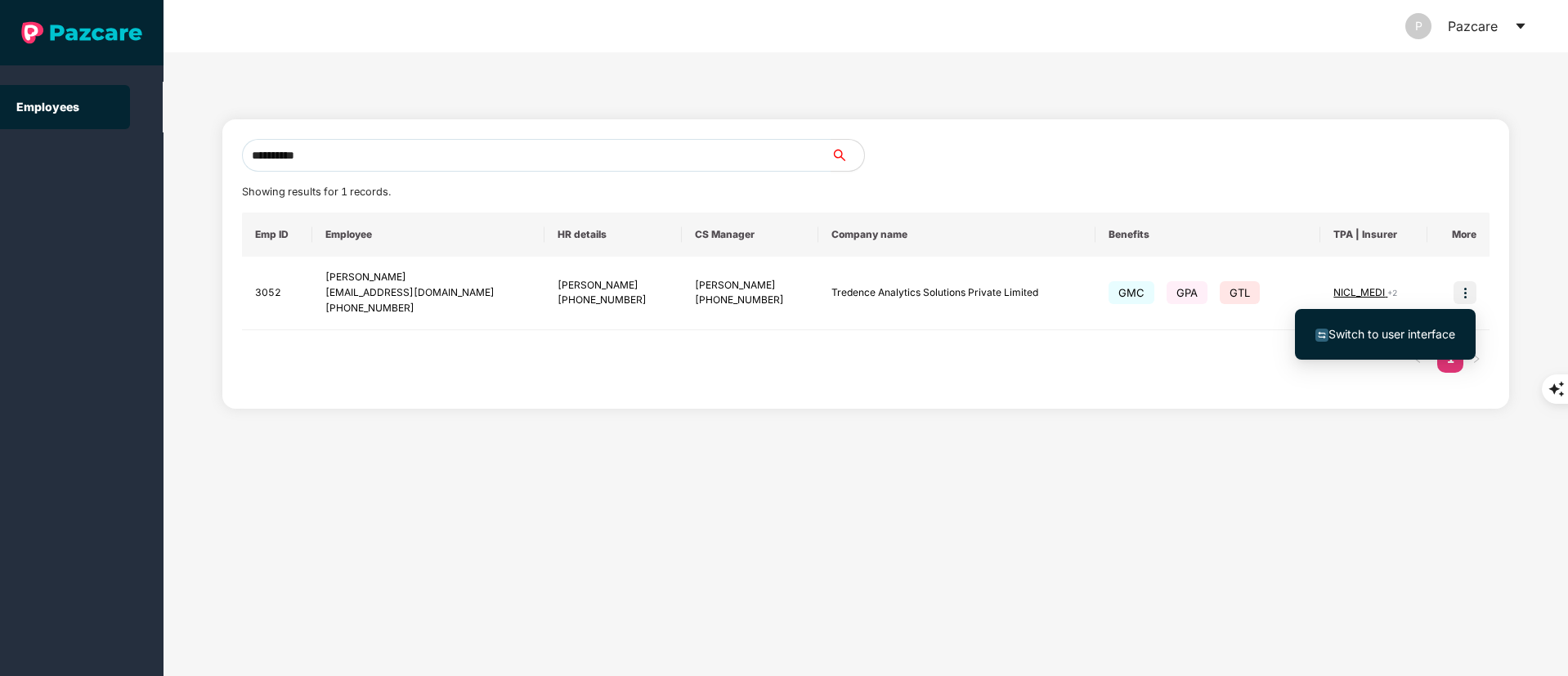
click at [1450, 326] on span "Switch to user interface" at bounding box center [1384, 334] width 140 height 18
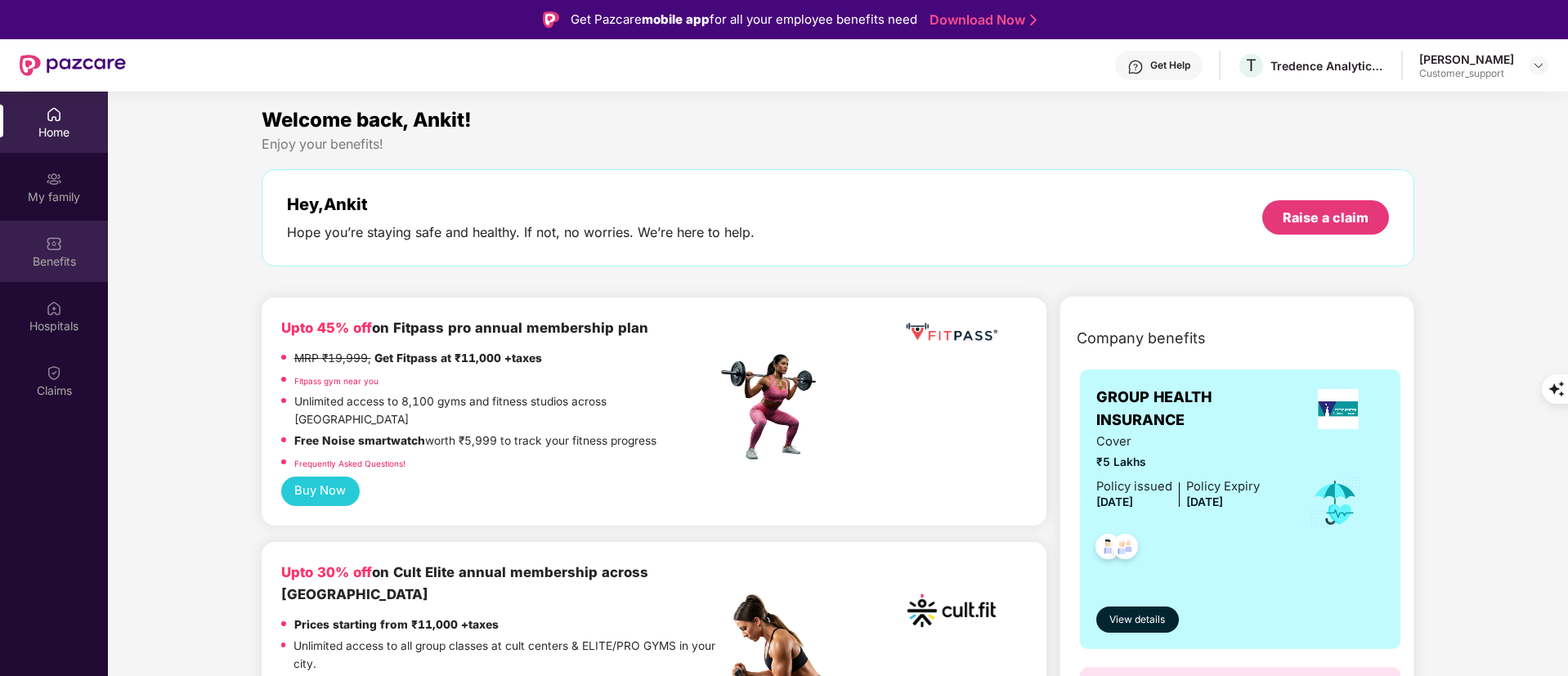
click at [48, 278] on div "Benefits" at bounding box center [54, 251] width 108 height 62
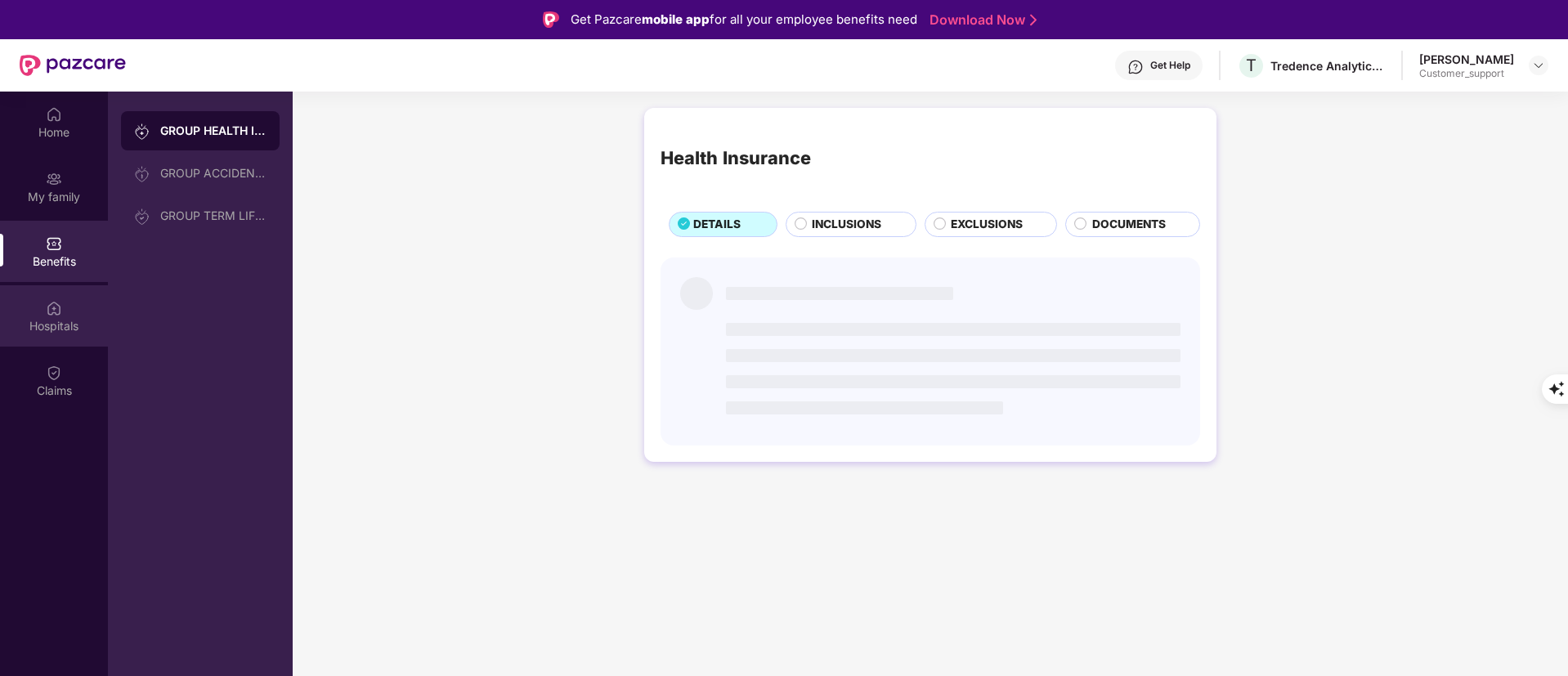
click at [52, 296] on div "Hospitals" at bounding box center [54, 316] width 108 height 62
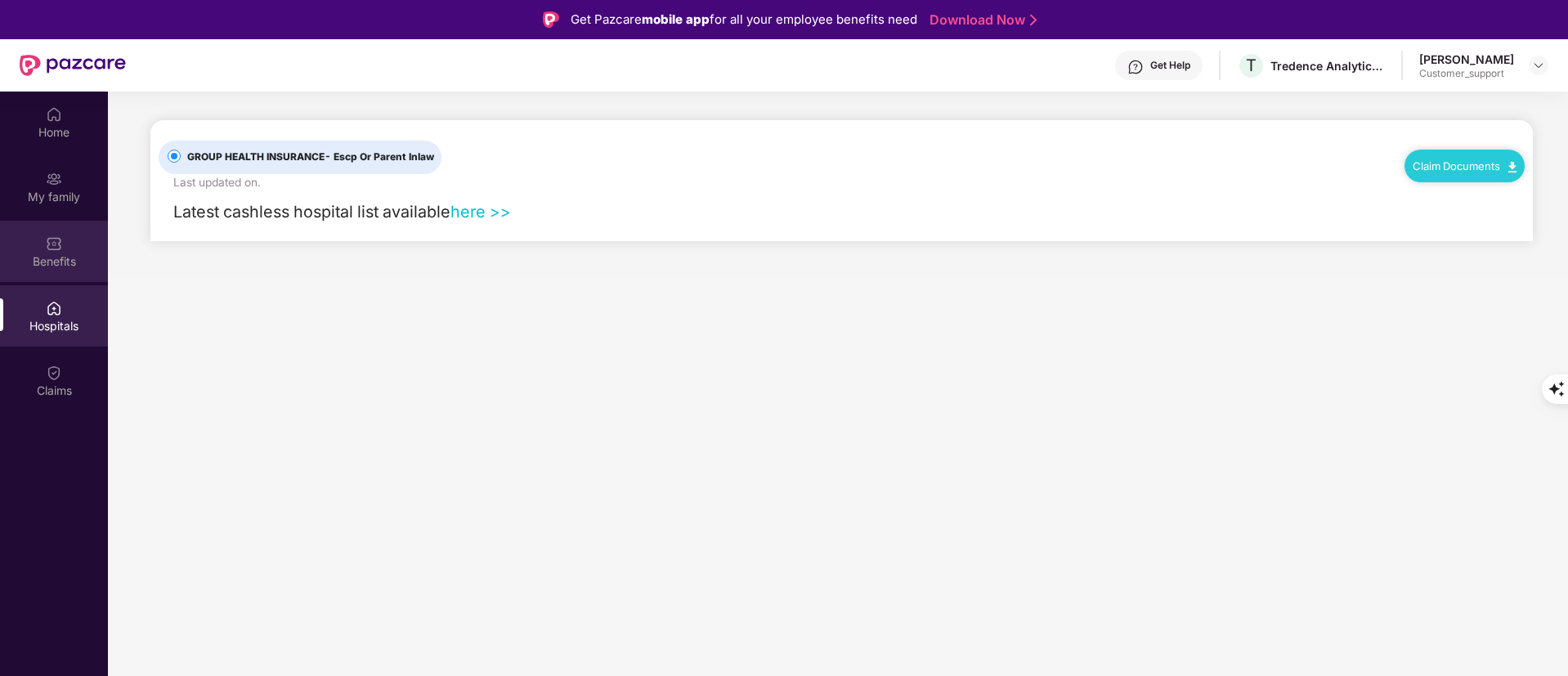
click at [52, 254] on div "Benefits" at bounding box center [54, 261] width 108 height 16
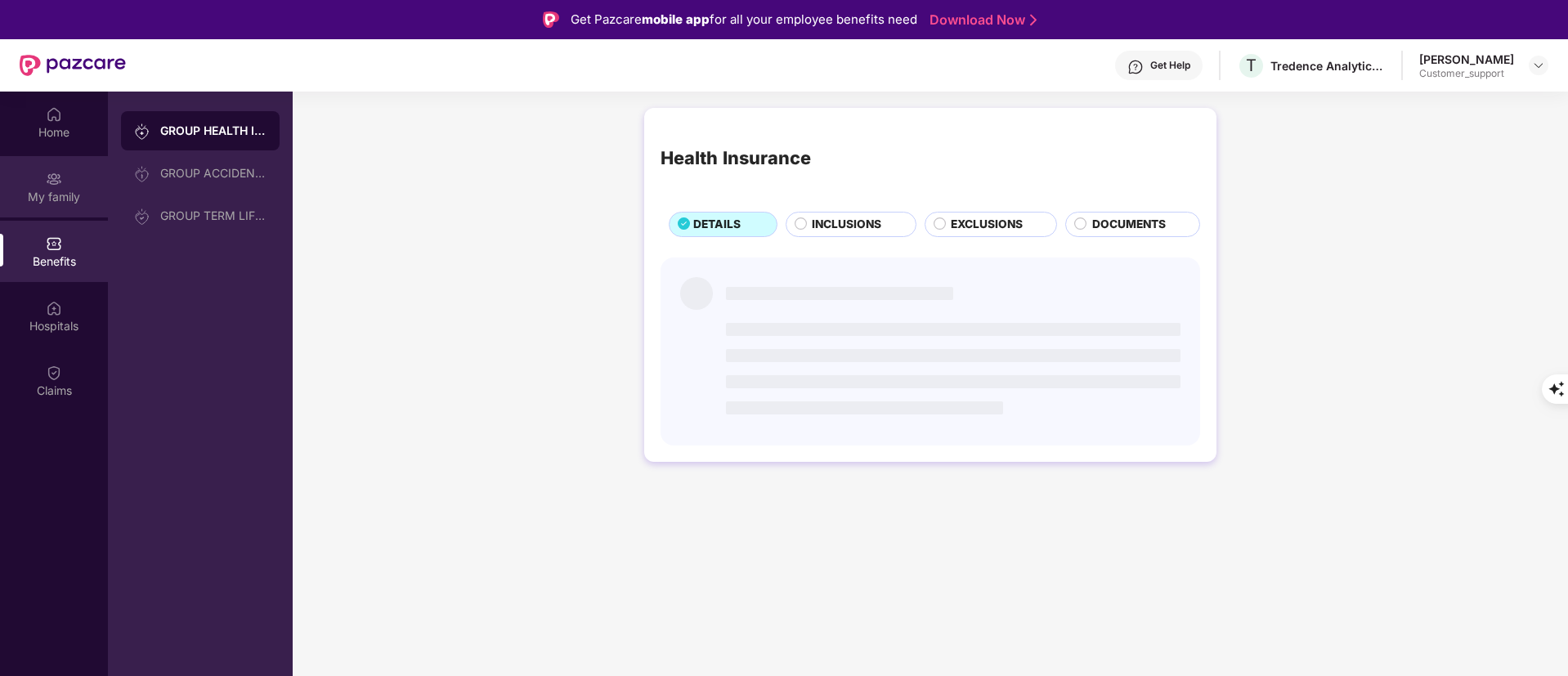
click at [52, 205] on div "My family" at bounding box center [54, 187] width 108 height 62
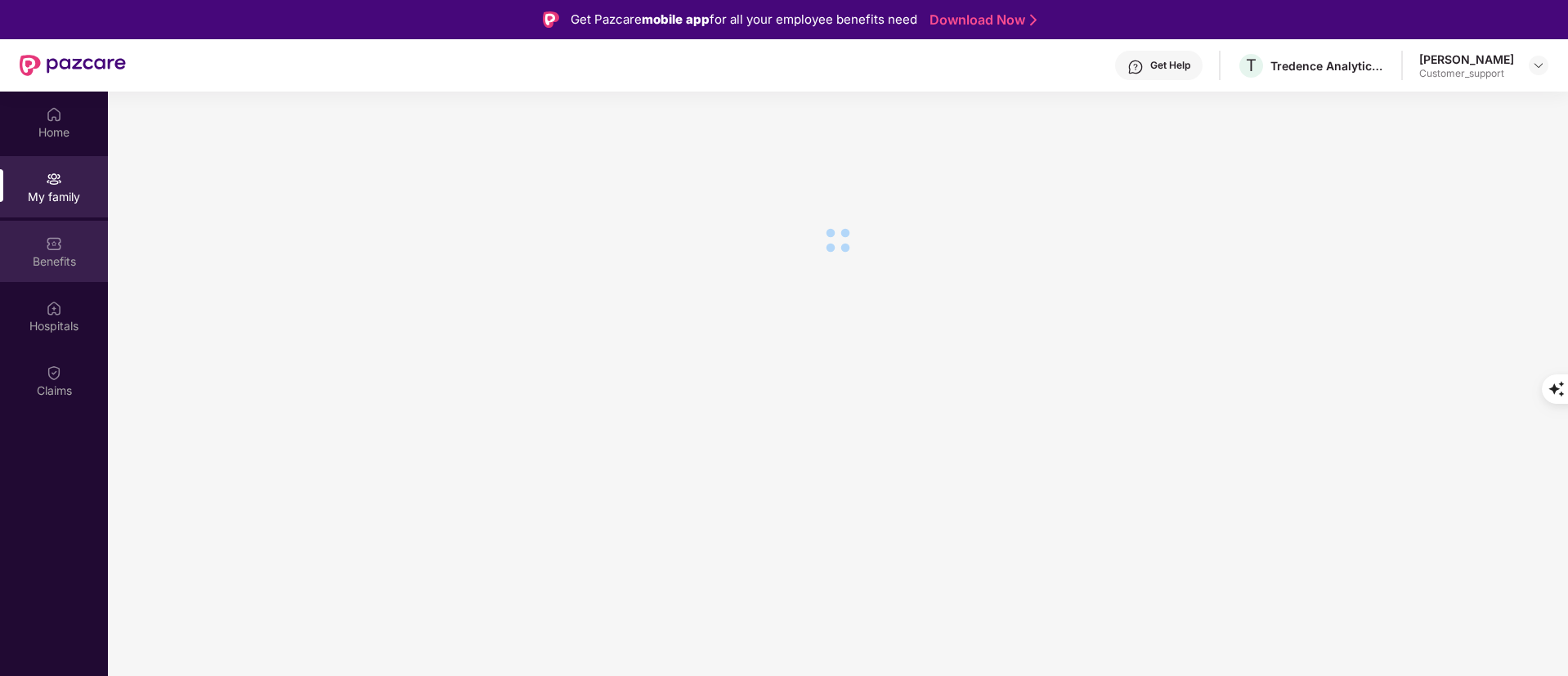
click at [66, 258] on div "Benefits" at bounding box center [54, 261] width 108 height 16
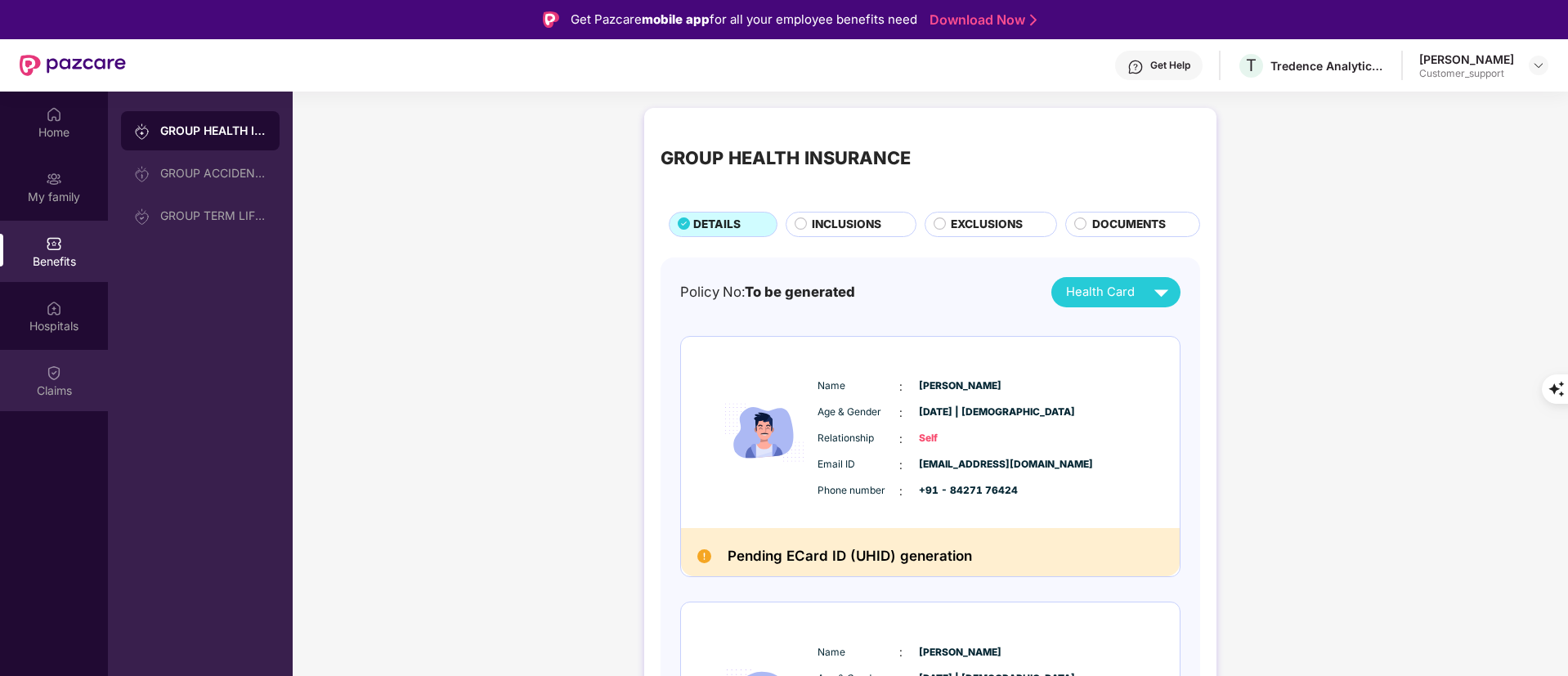
click at [53, 382] on div "Claims" at bounding box center [54, 390] width 108 height 16
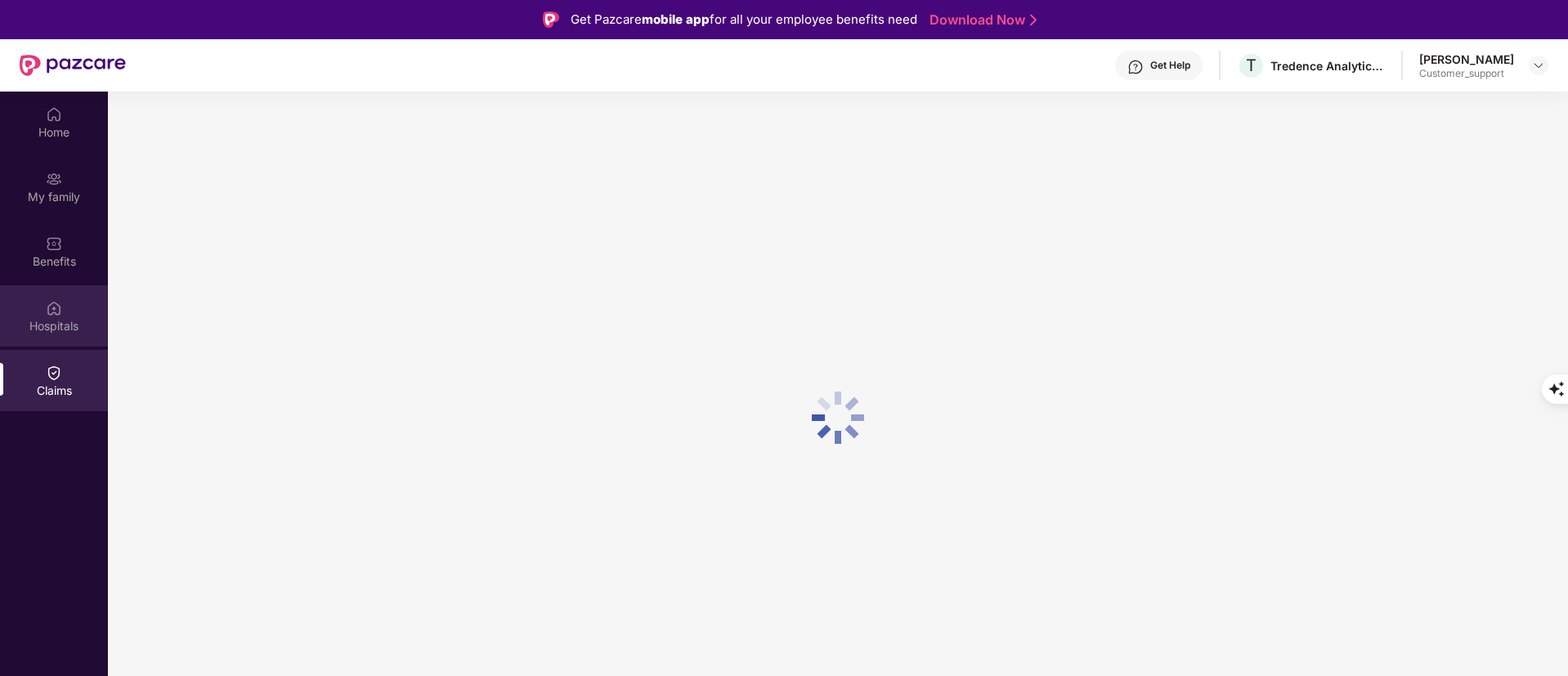
click at [41, 316] on div "Hospitals" at bounding box center [54, 316] width 108 height 62
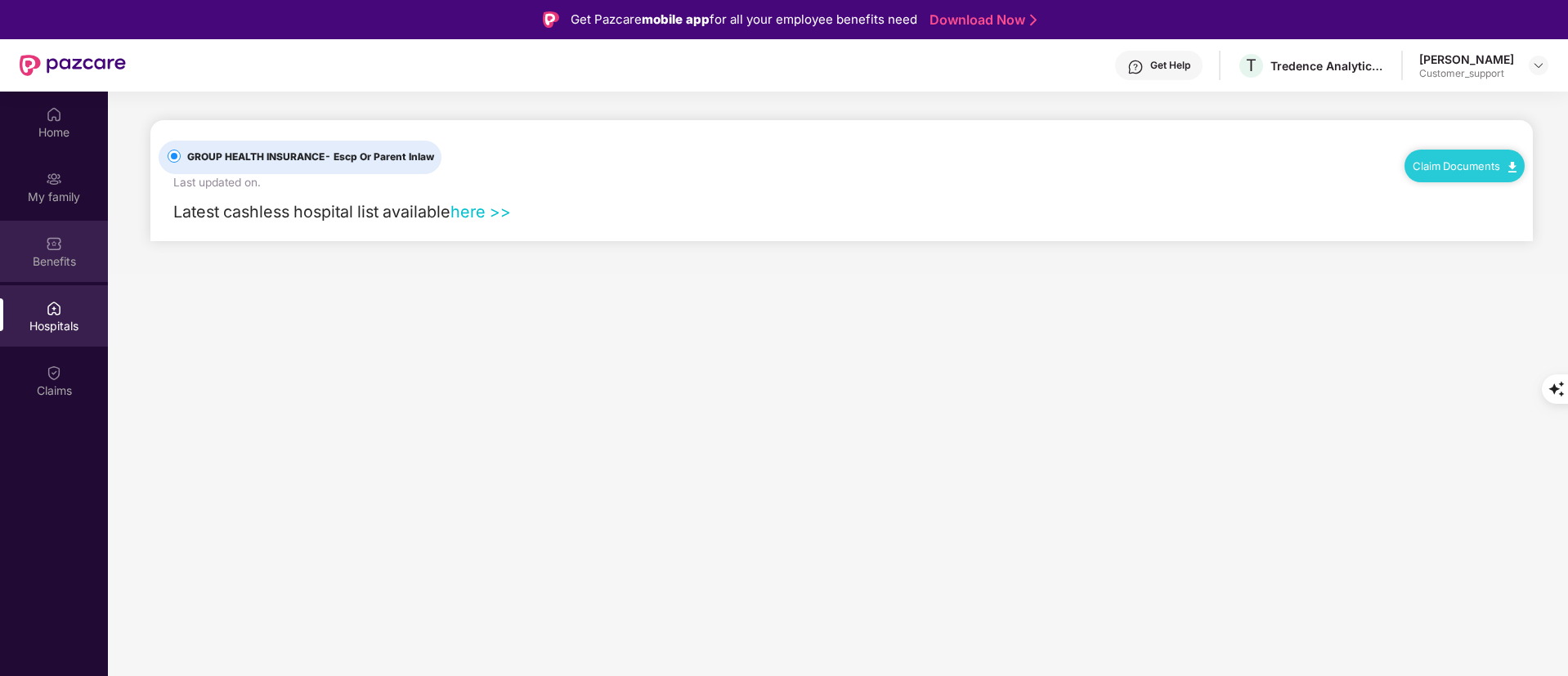
click at [42, 262] on div "Benefits" at bounding box center [54, 261] width 108 height 16
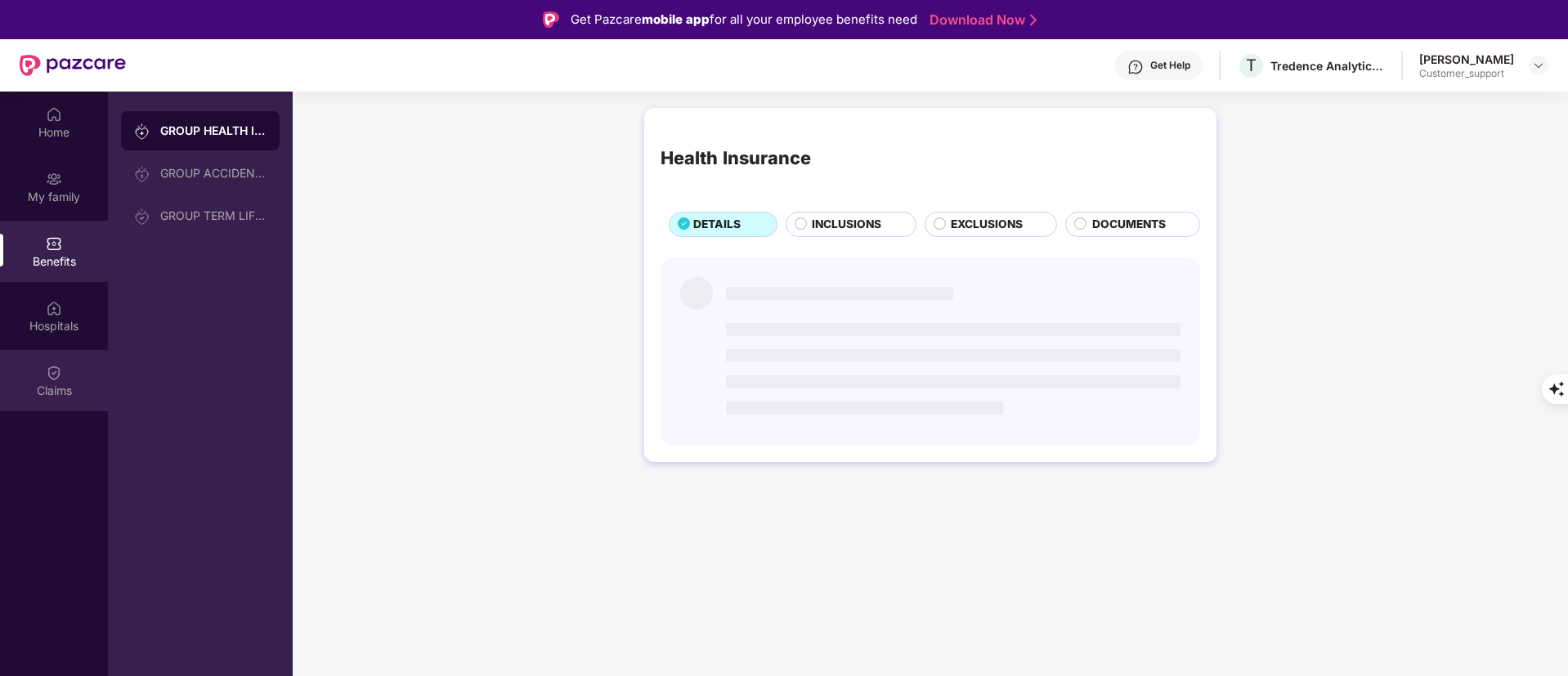
click at [79, 360] on div "Claims" at bounding box center [54, 381] width 108 height 62
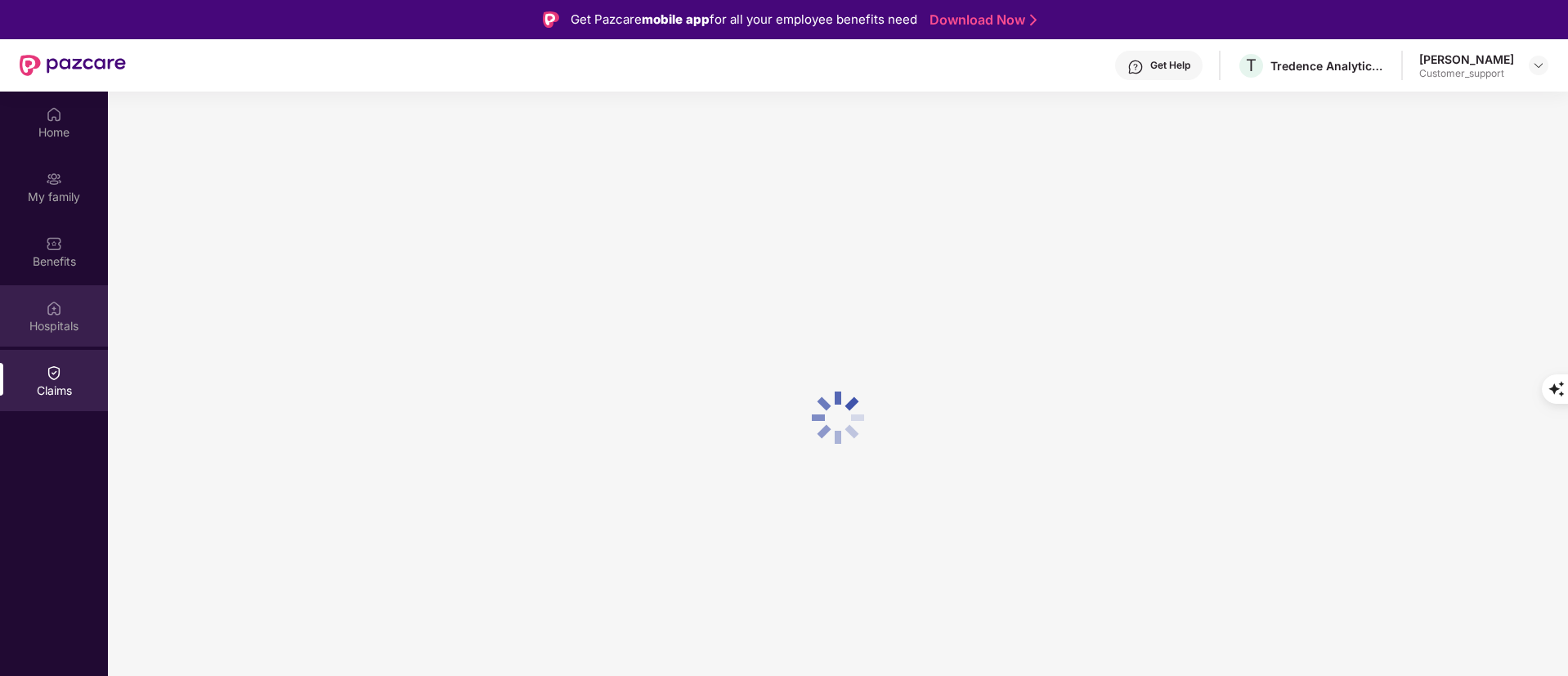
click at [62, 316] on div "Hospitals" at bounding box center [54, 316] width 108 height 62
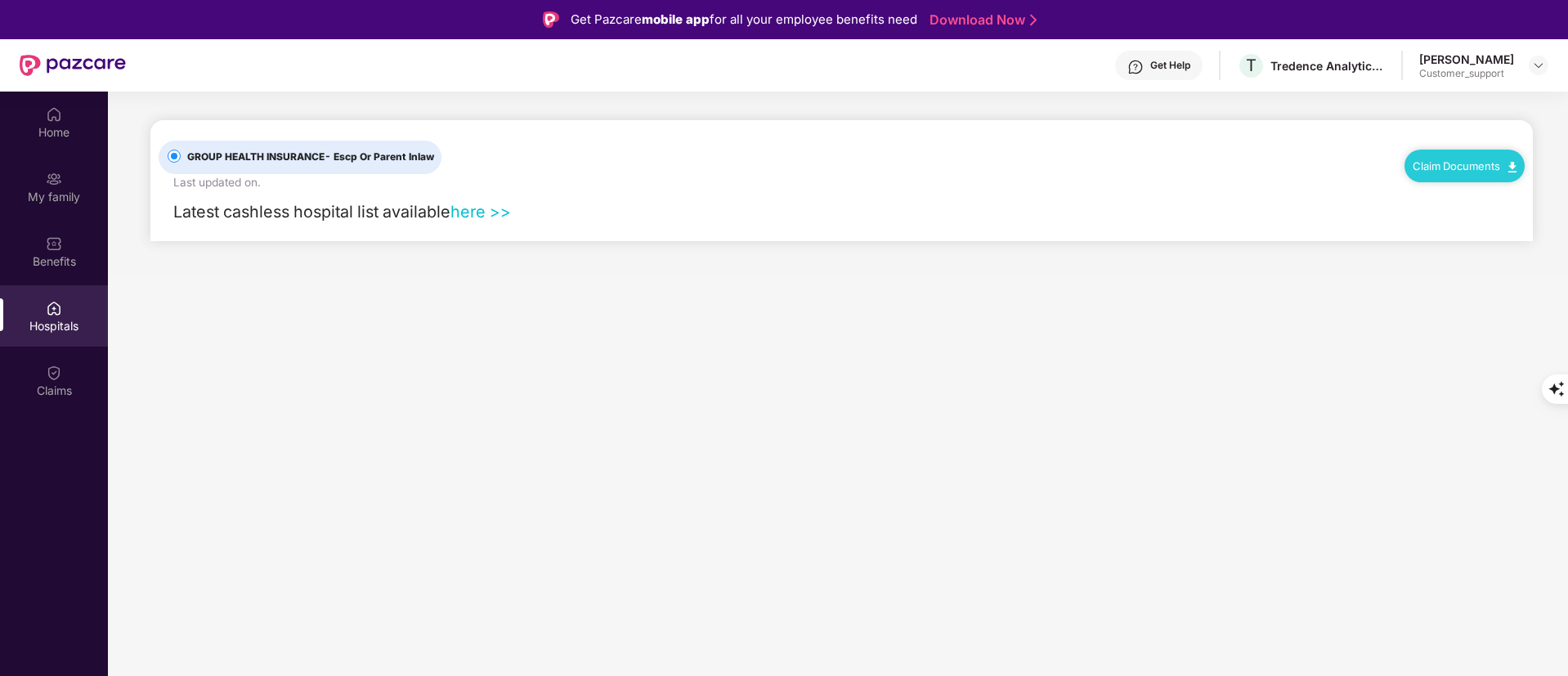
click at [54, 261] on div "Benefits" at bounding box center [54, 261] width 108 height 16
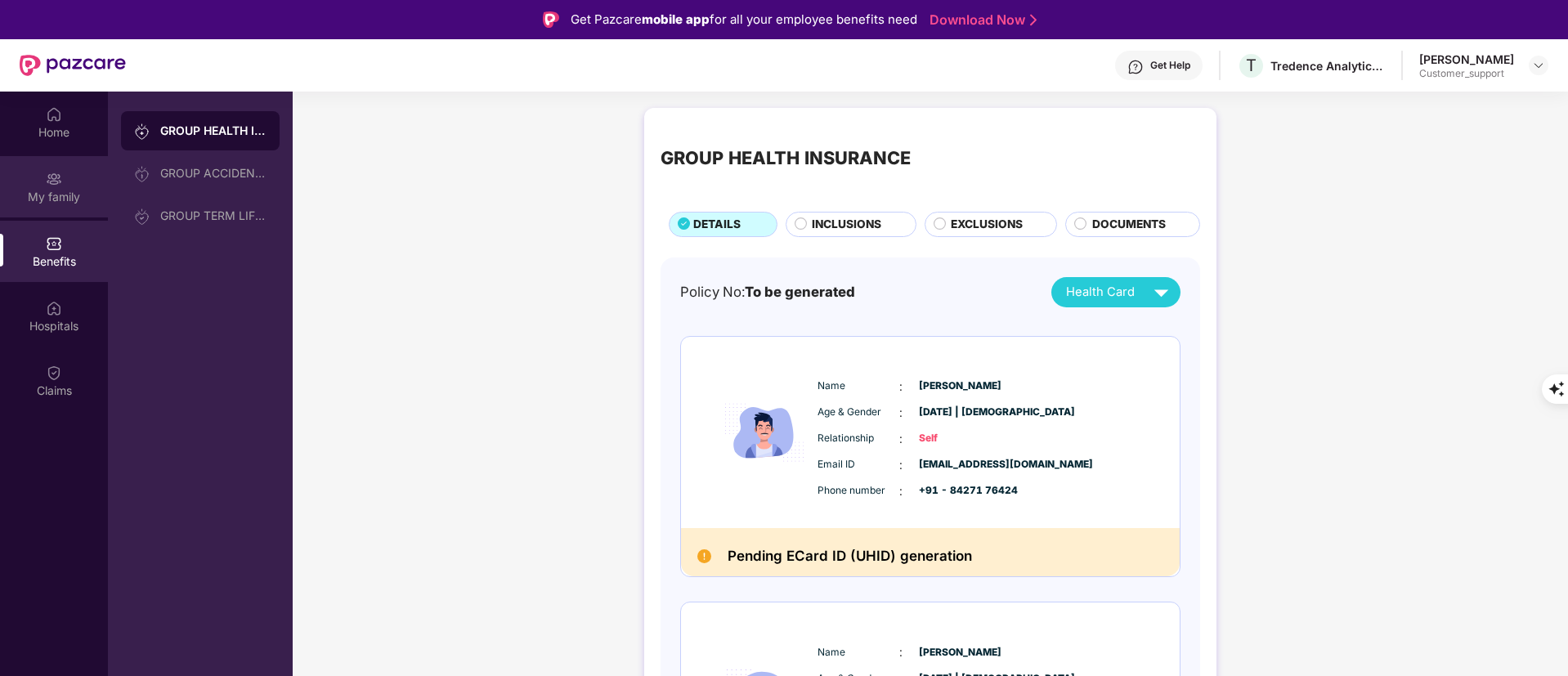
click at [62, 199] on div "My family" at bounding box center [54, 196] width 108 height 16
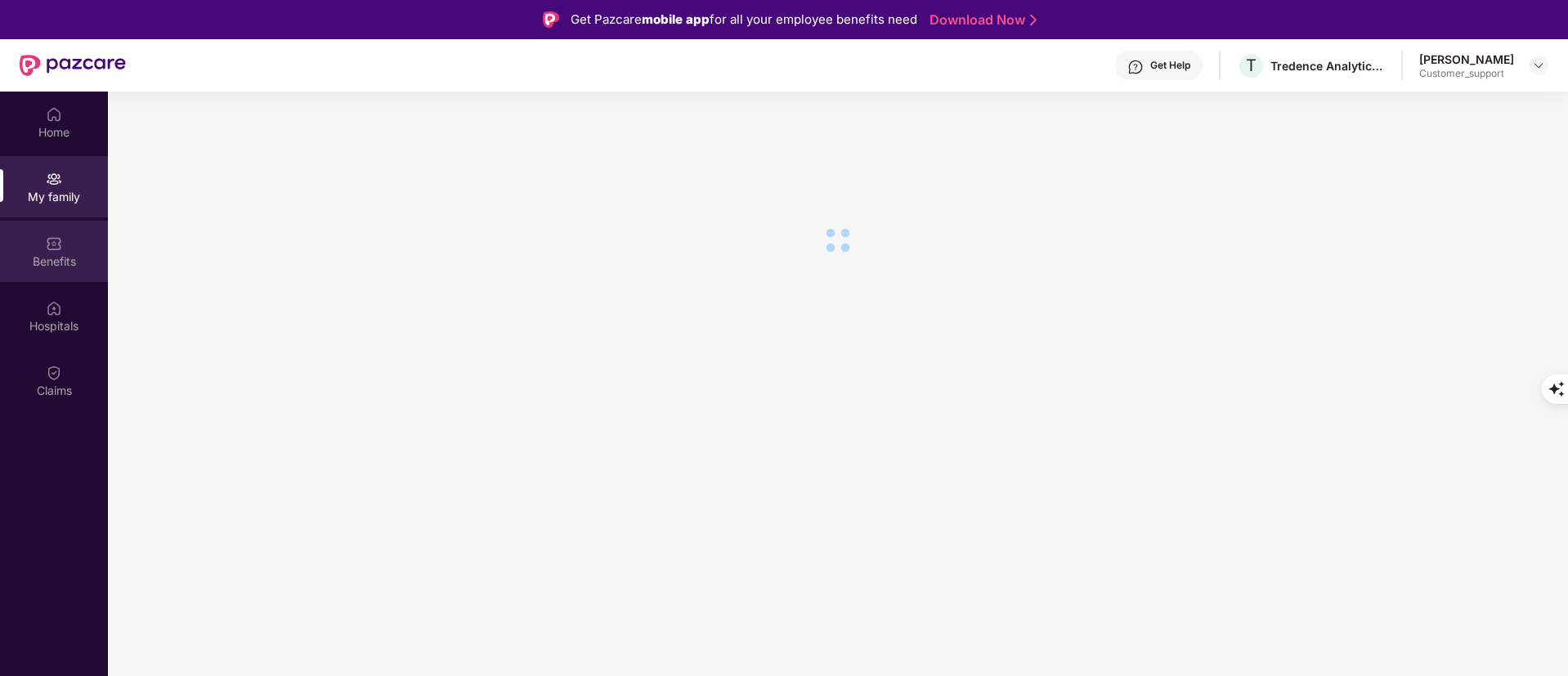
click at [74, 281] on div "Benefits" at bounding box center [54, 251] width 108 height 62
